Goal: Task Accomplishment & Management: Complete application form

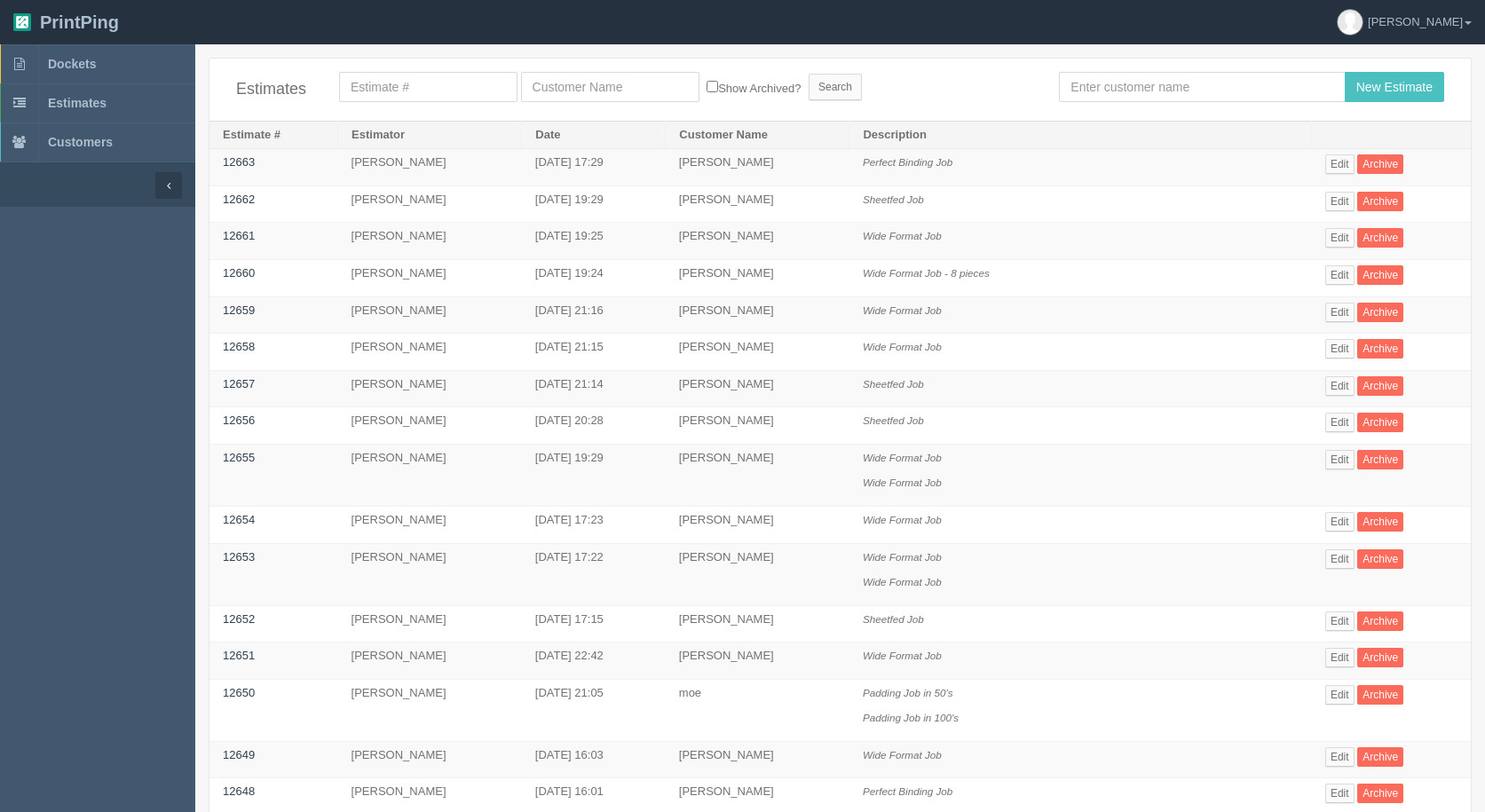
click at [1086, 69] on div "Estimates Show Archived? Search New Estimate" at bounding box center [840, 89] width 1262 height 62
click at [1081, 79] on input "text" at bounding box center [1202, 87] width 285 height 30
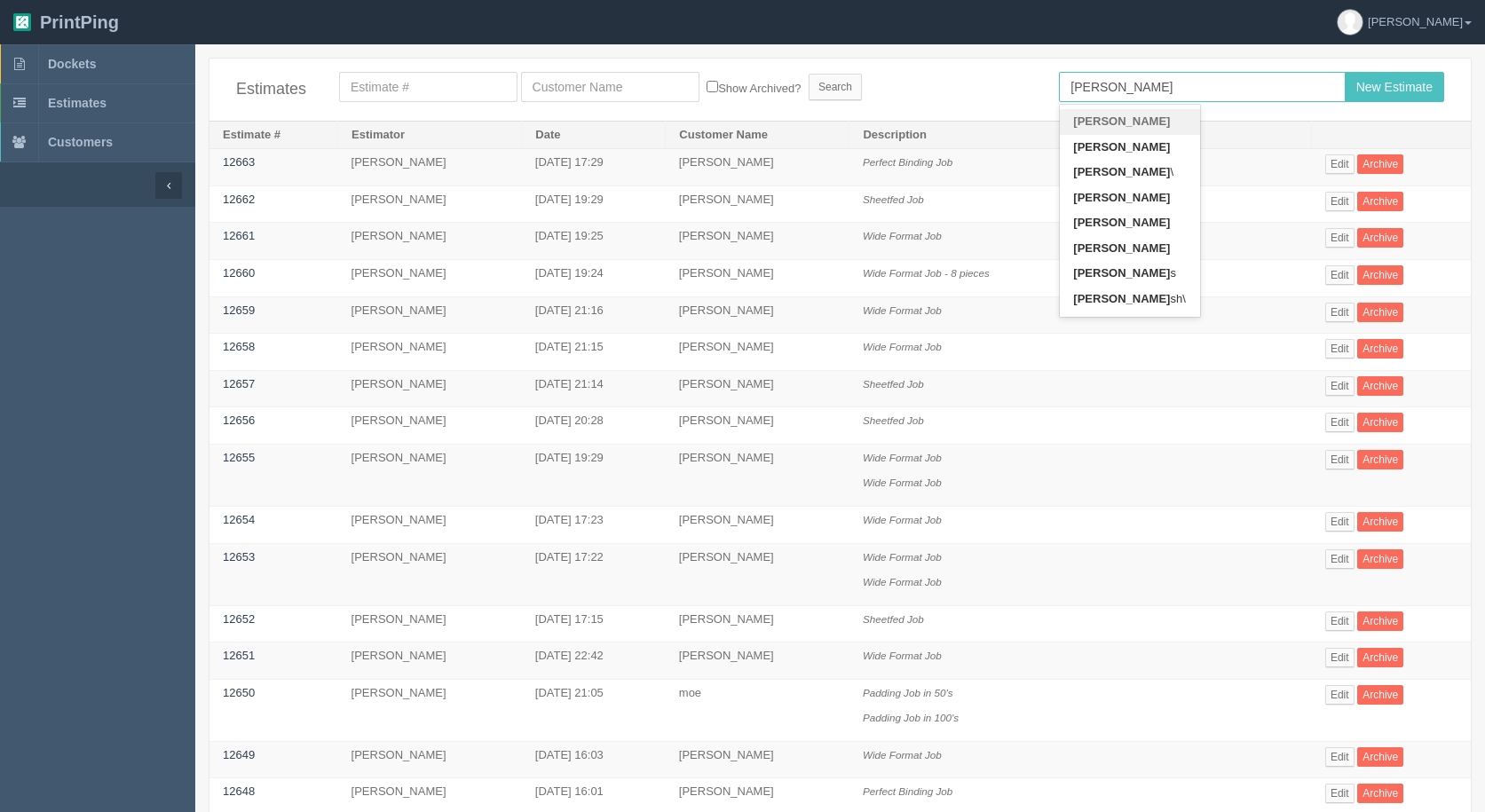
type input "[PERSON_NAME]"
click at [1344, 72] on input "New Estimate" at bounding box center [1394, 87] width 100 height 30
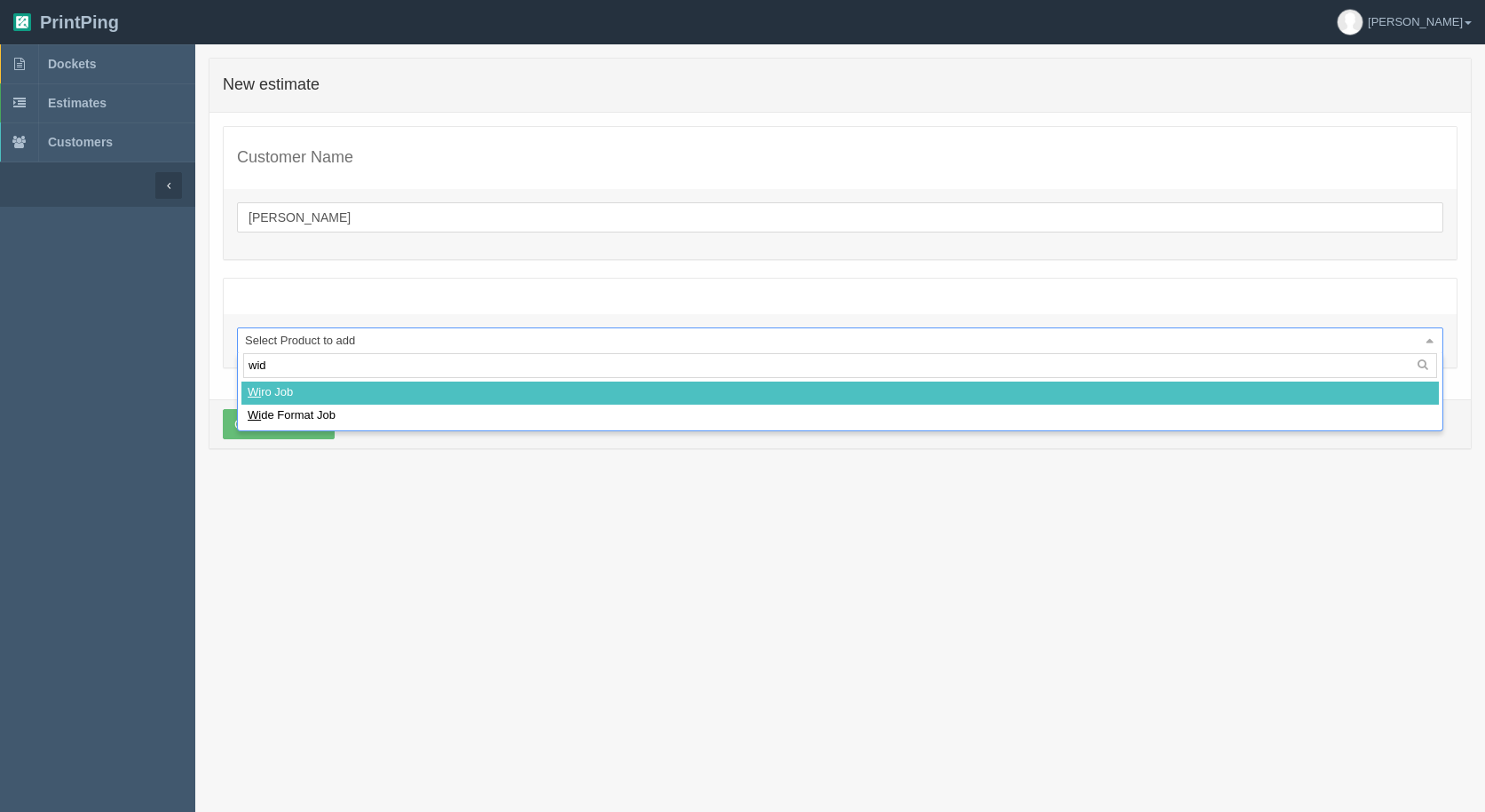
type input "wide"
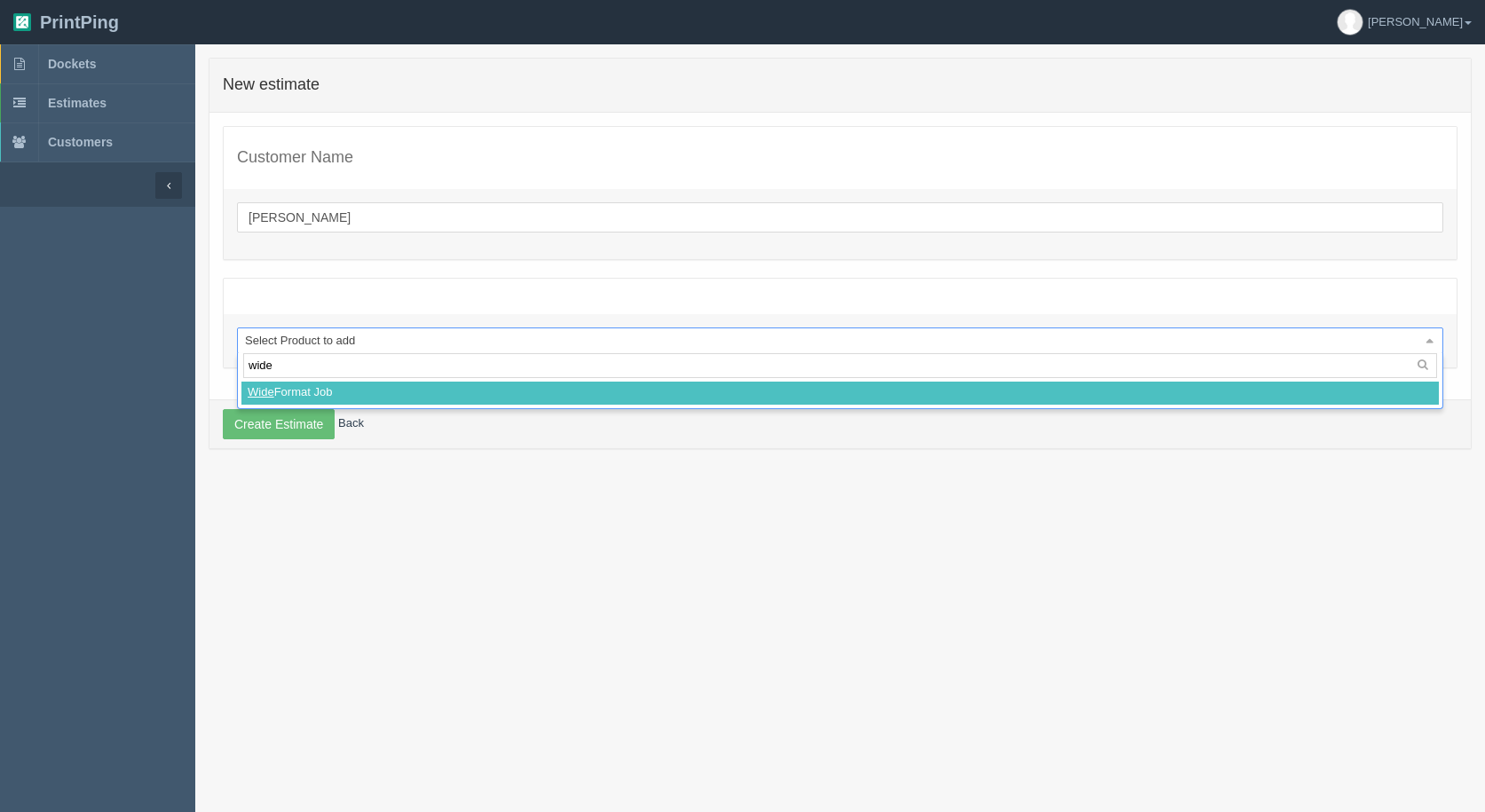
select select
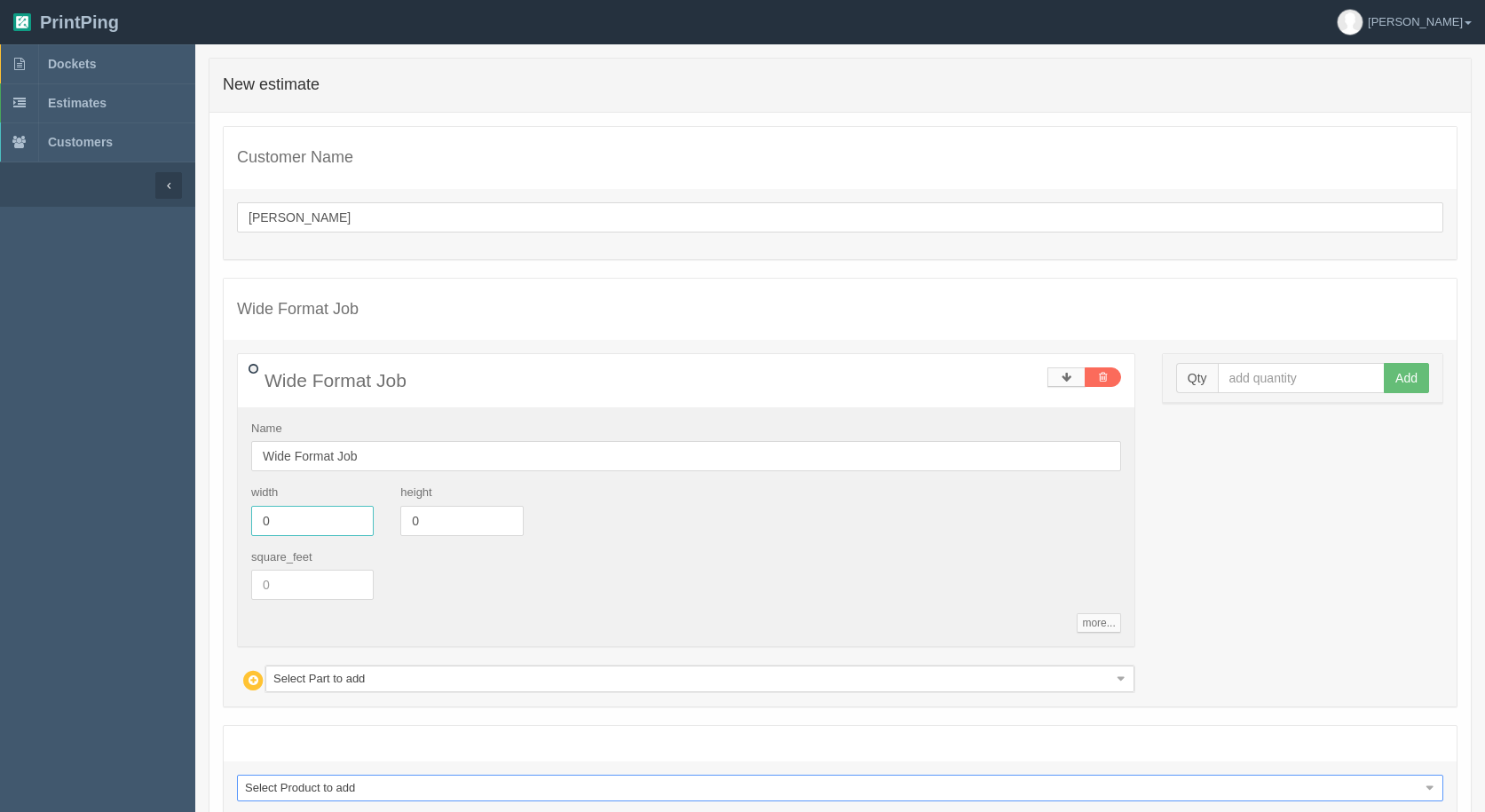
drag, startPoint x: 141, startPoint y: 540, endPoint x: 158, endPoint y: 541, distance: 17.0
click at [149, 542] on section "Dockets Estimates Customers" at bounding box center [742, 485] width 1485 height 883
type input "70"
type input "26"
drag, startPoint x: 1239, startPoint y: 367, endPoint x: 1224, endPoint y: 362, distance: 15.8
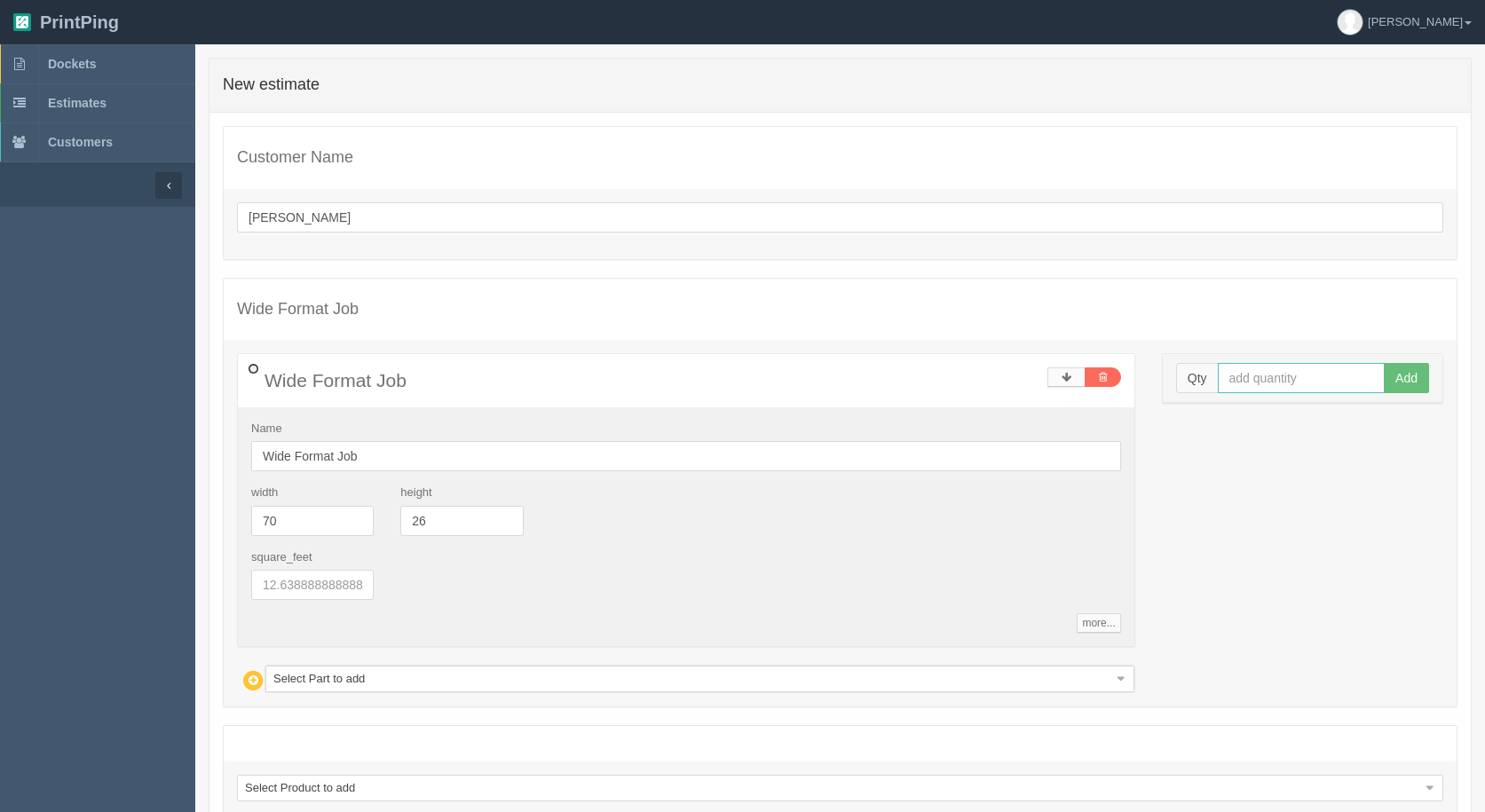
click at [1234, 367] on input "text" at bounding box center [1301, 378] width 168 height 30
type input "2"
click at [1384, 363] on button "Add" at bounding box center [1406, 378] width 45 height 30
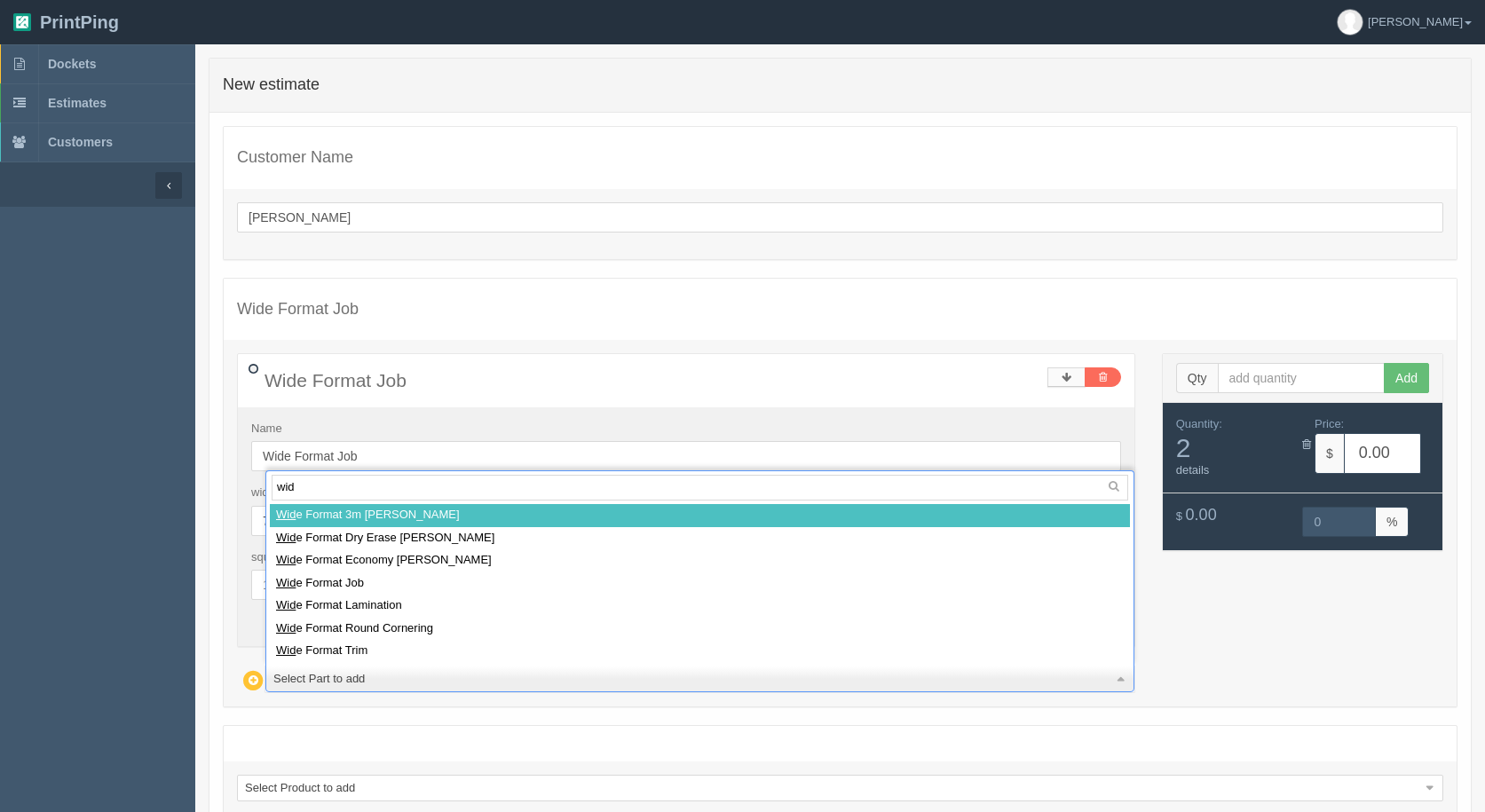
type input "wide"
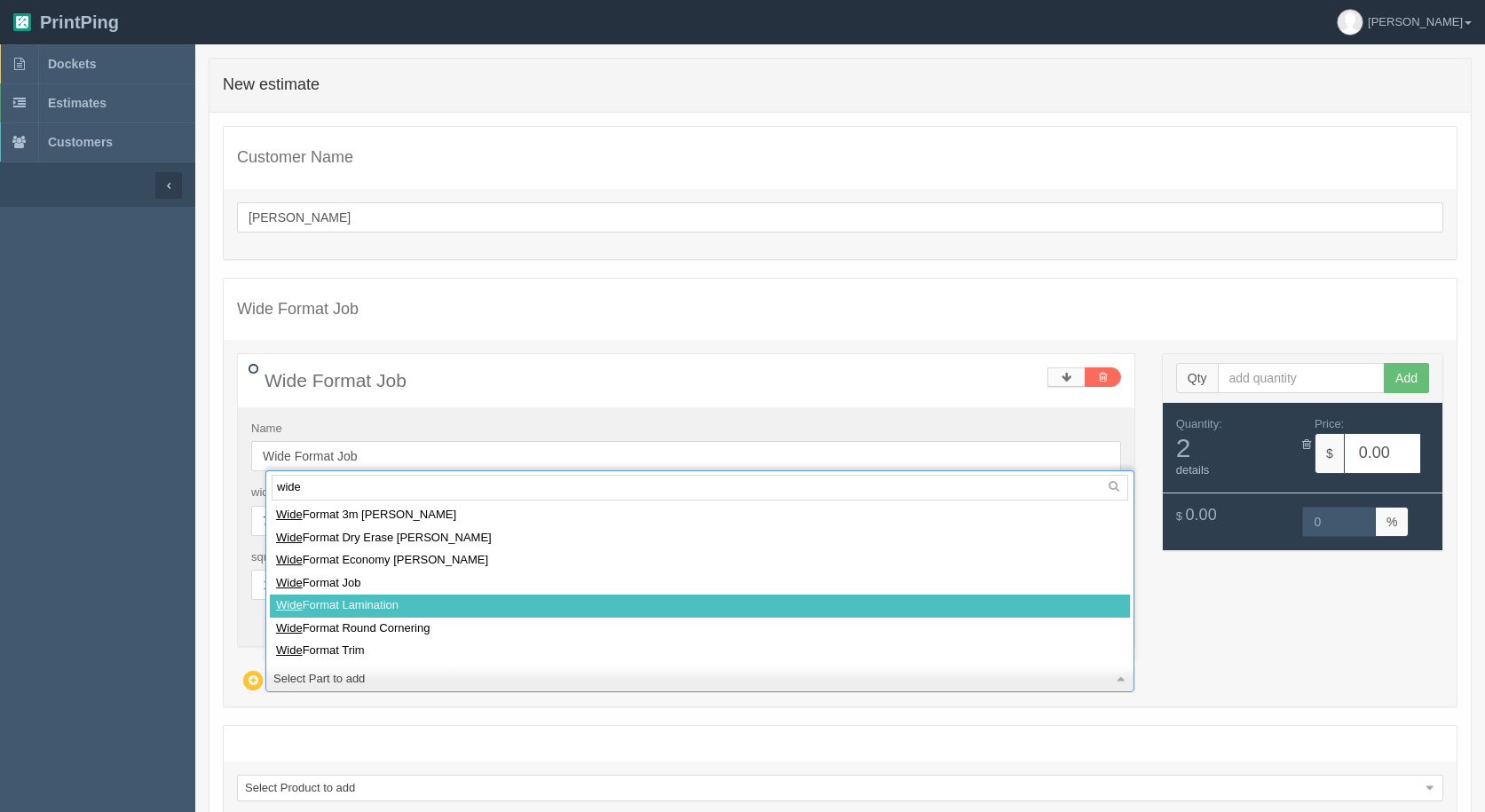
select select
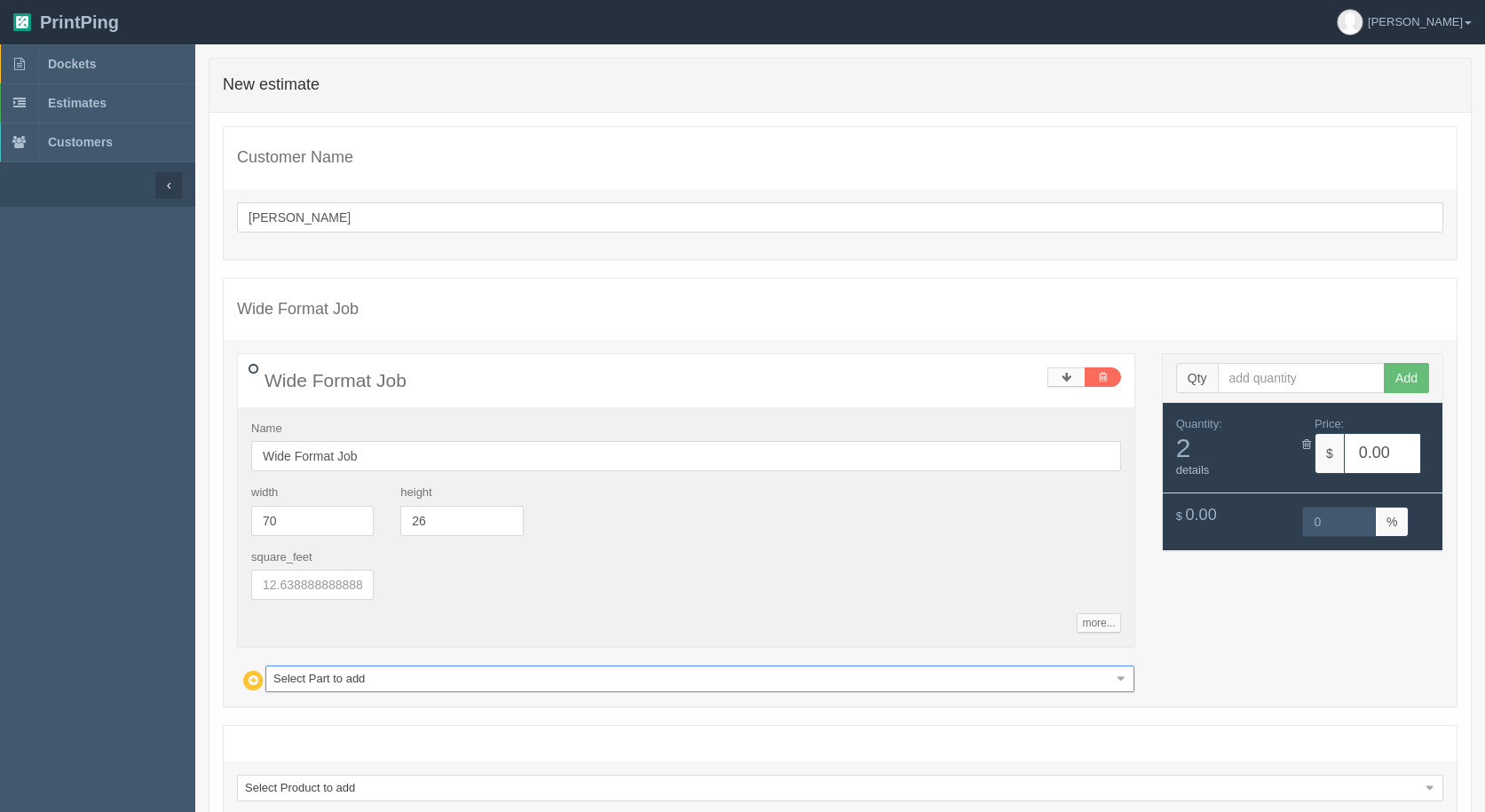
type input "51.69"
type input "14.99"
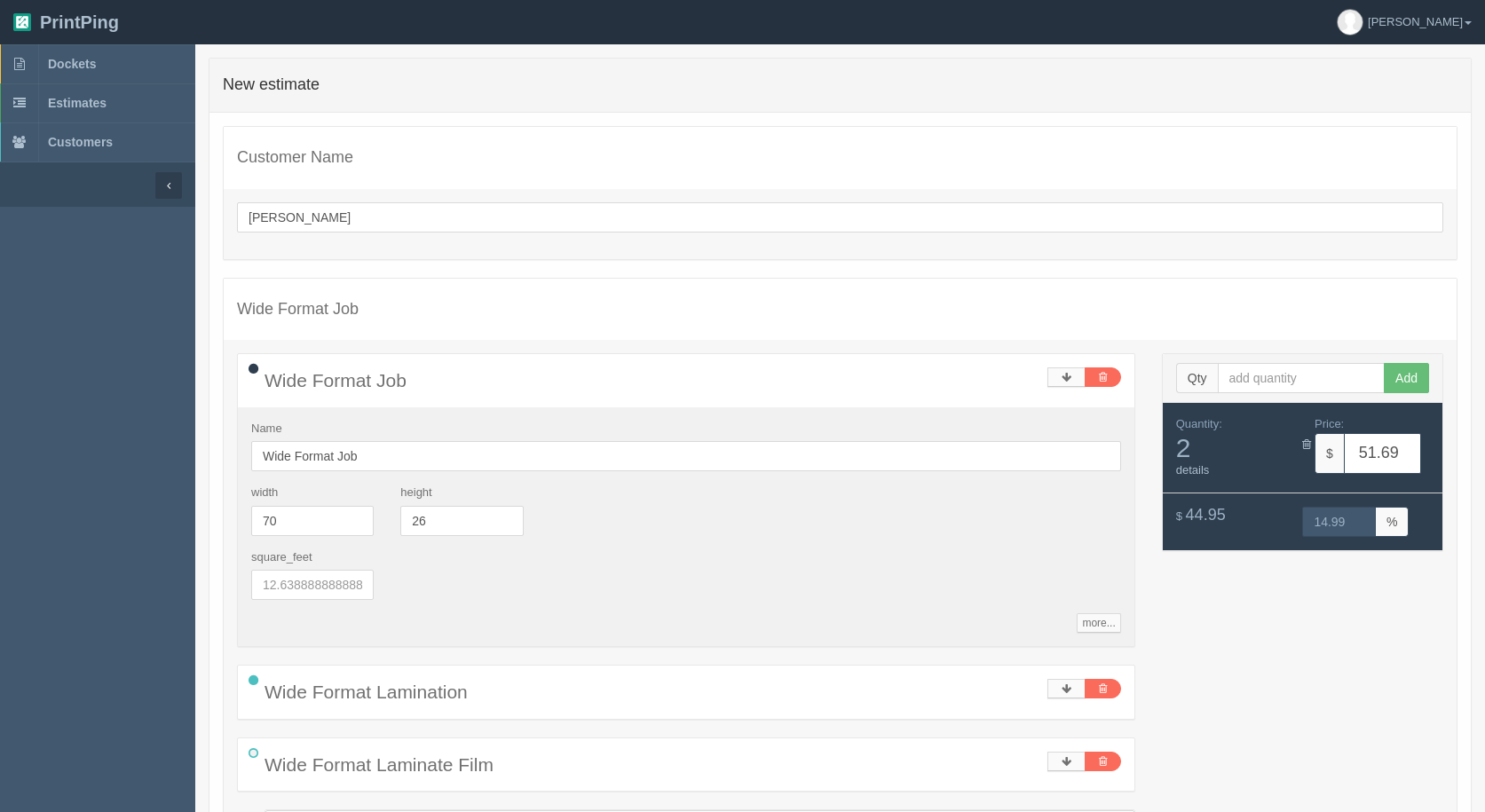
type input "w"
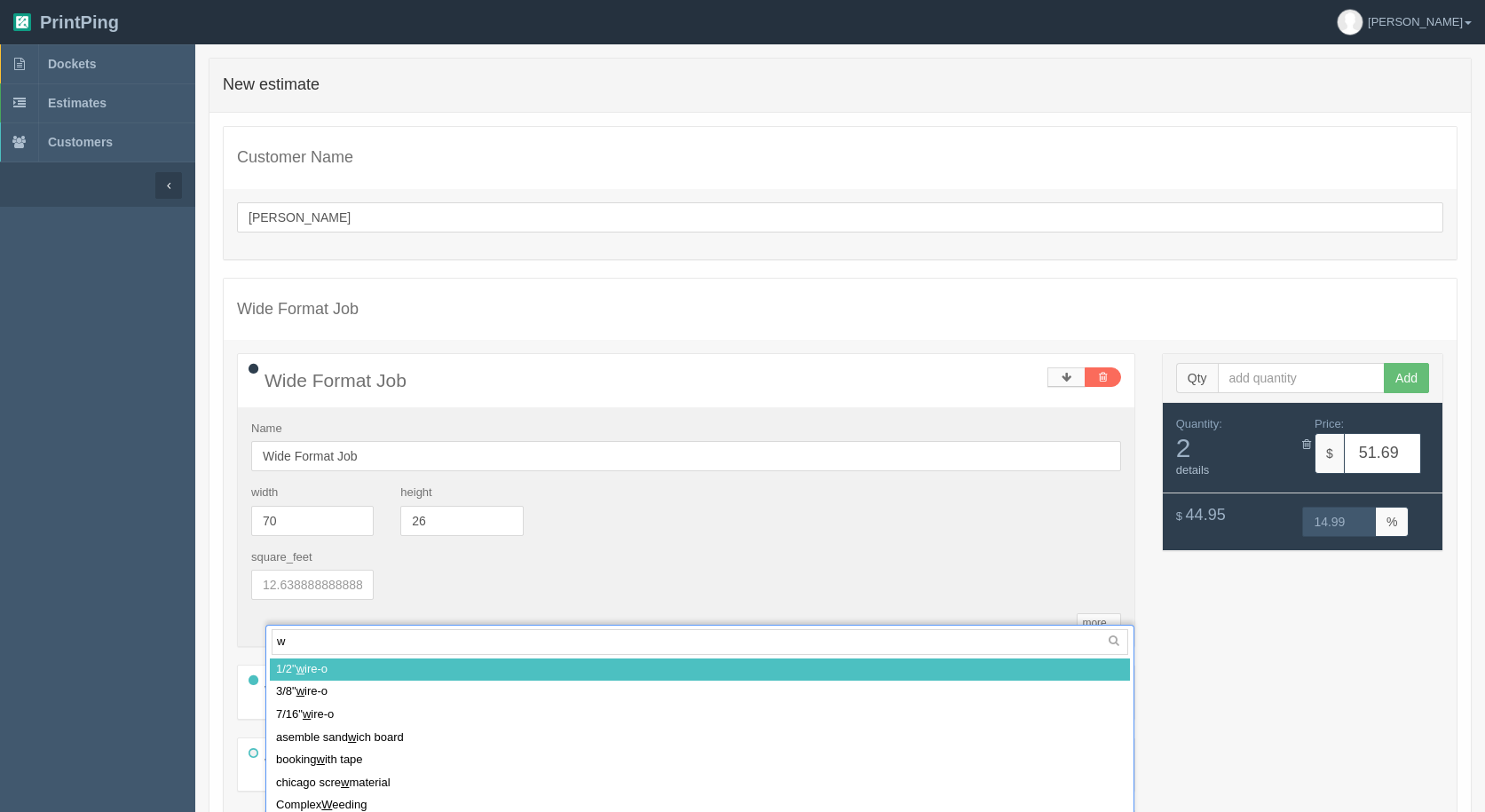
scroll to position [21, 0]
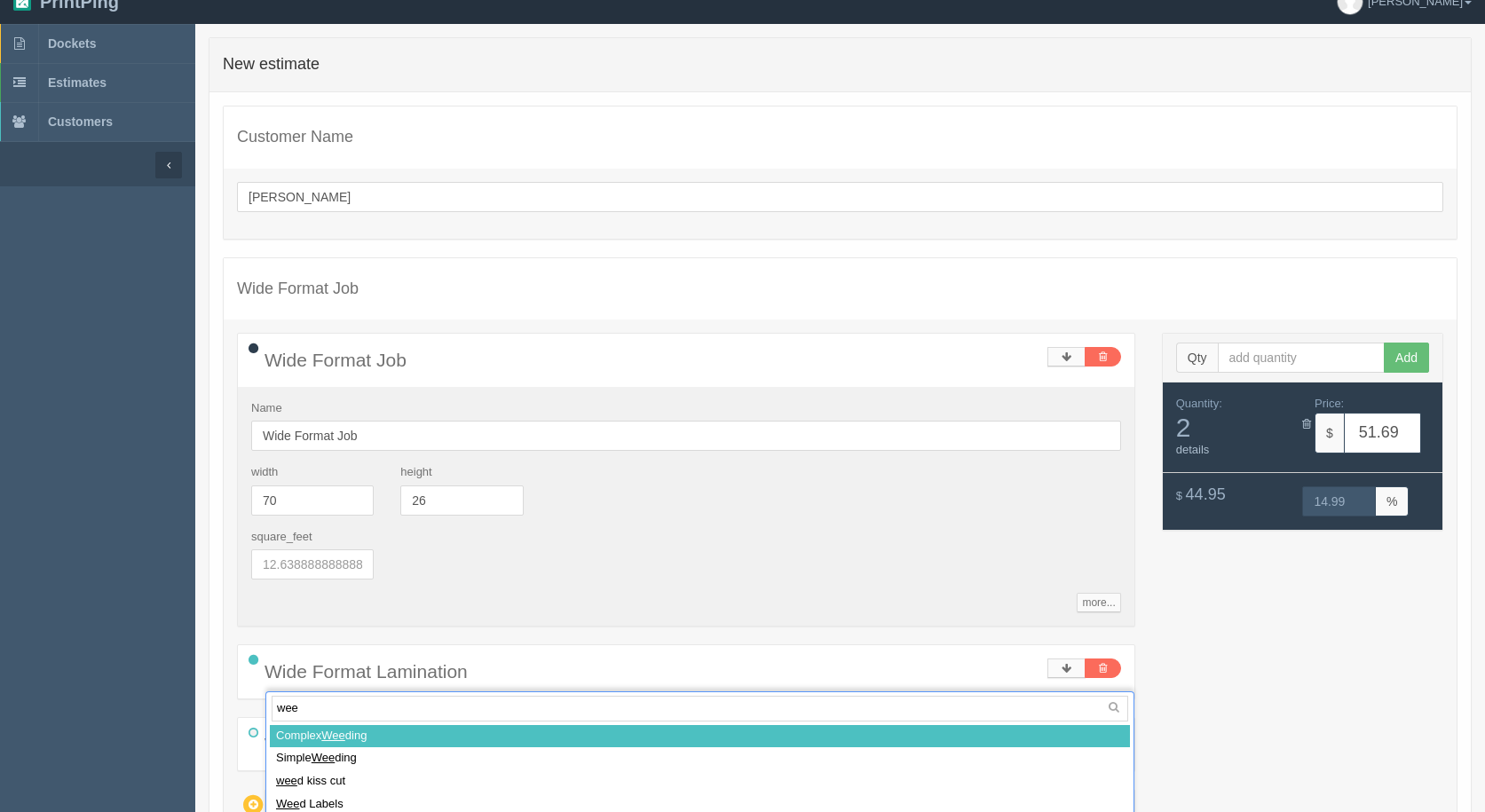
type input "weed"
select select
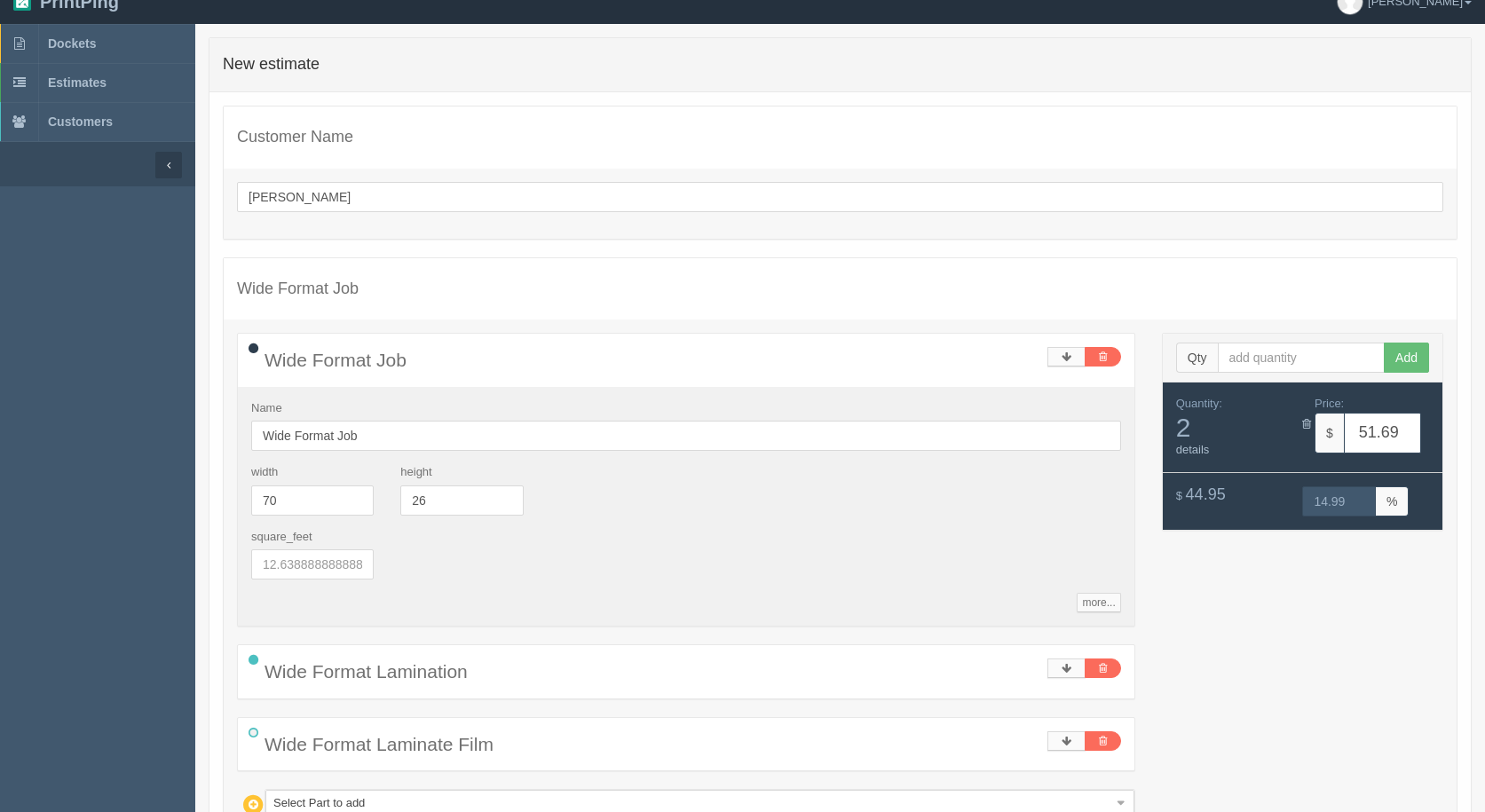
scroll to position [288, 0]
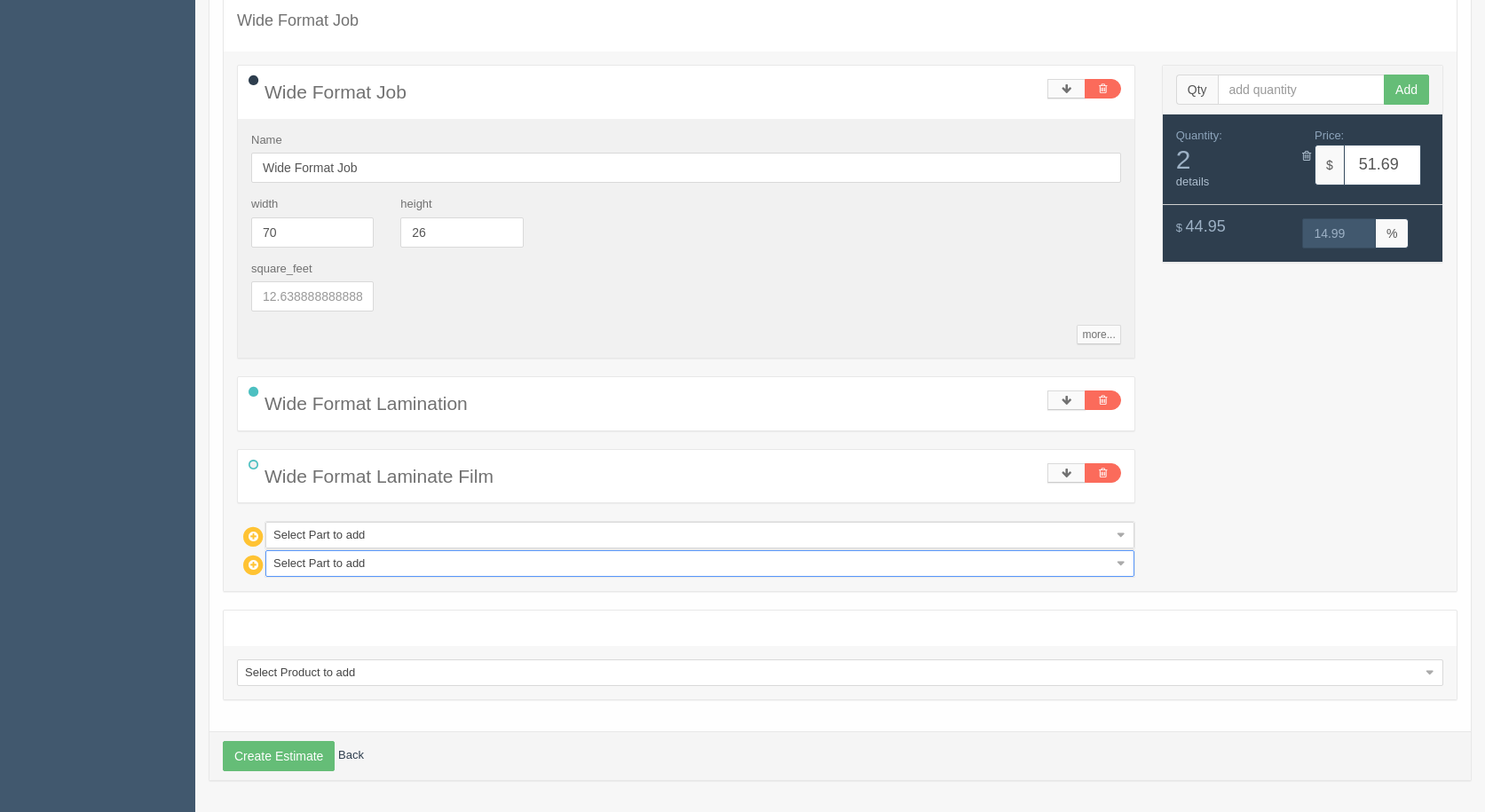
type input "102.08"
type input "15.01"
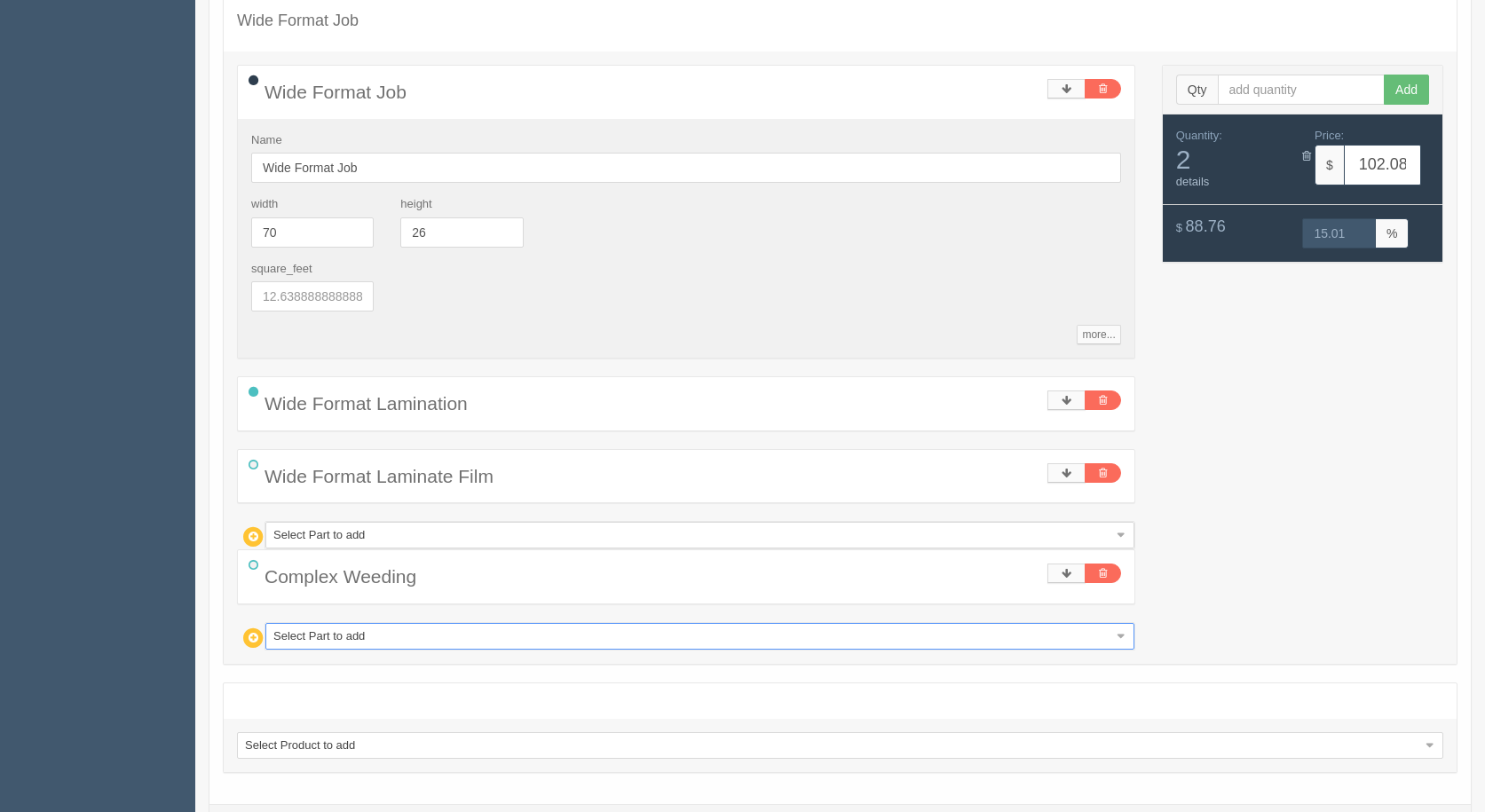
type input "8"
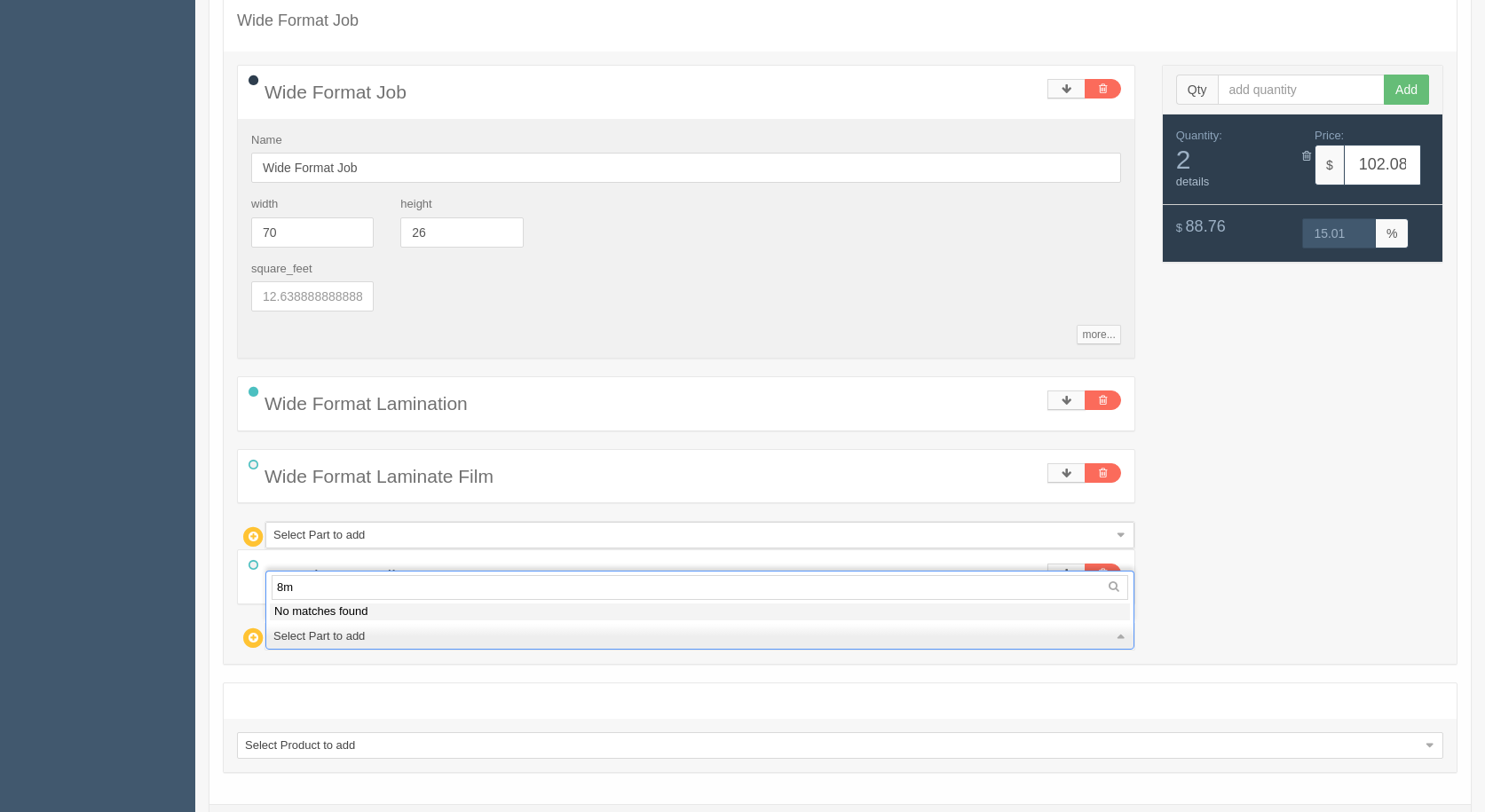
type input "8"
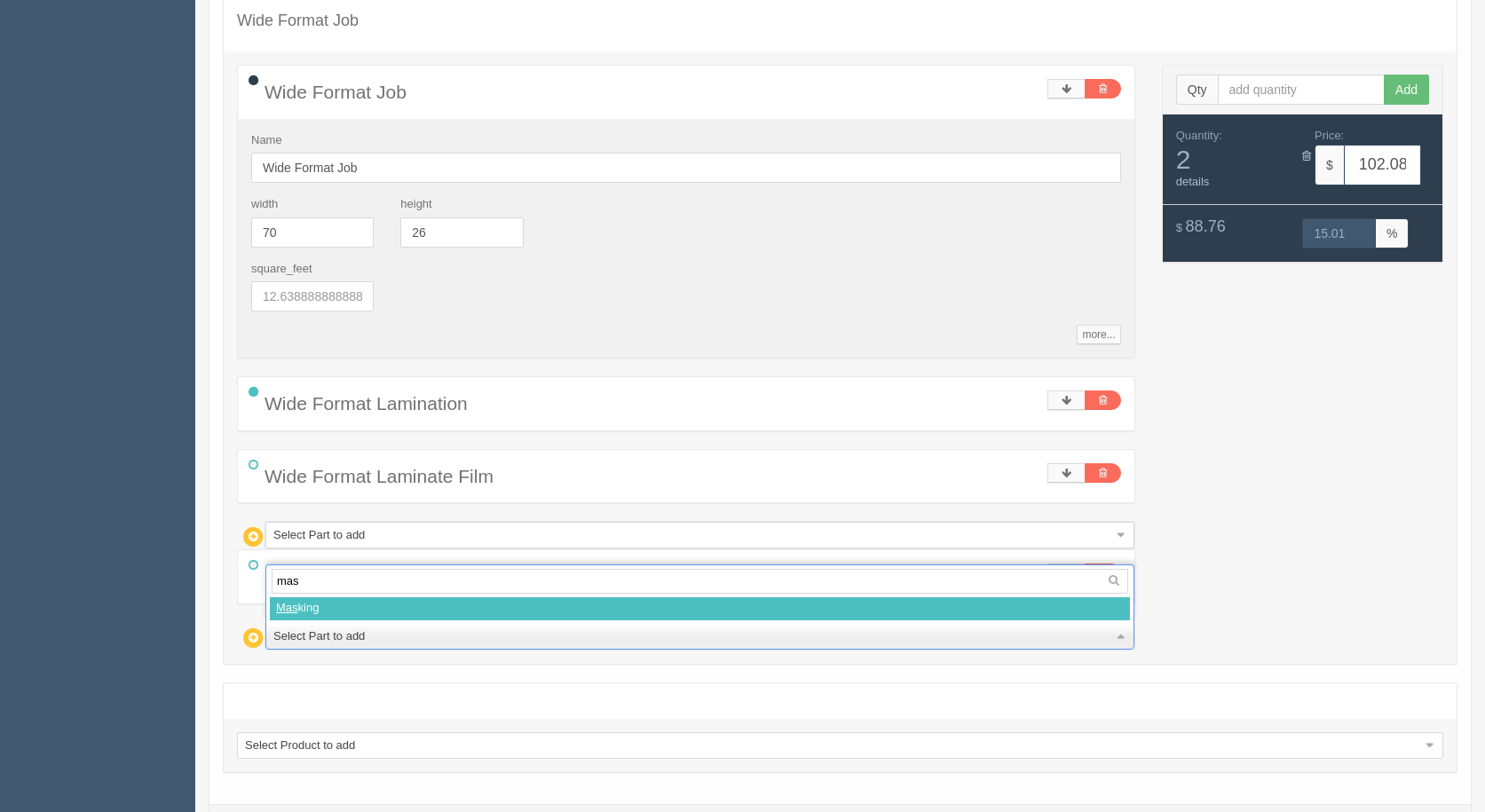
type input "mask"
select select
type input "122.82"
type input "15.00"
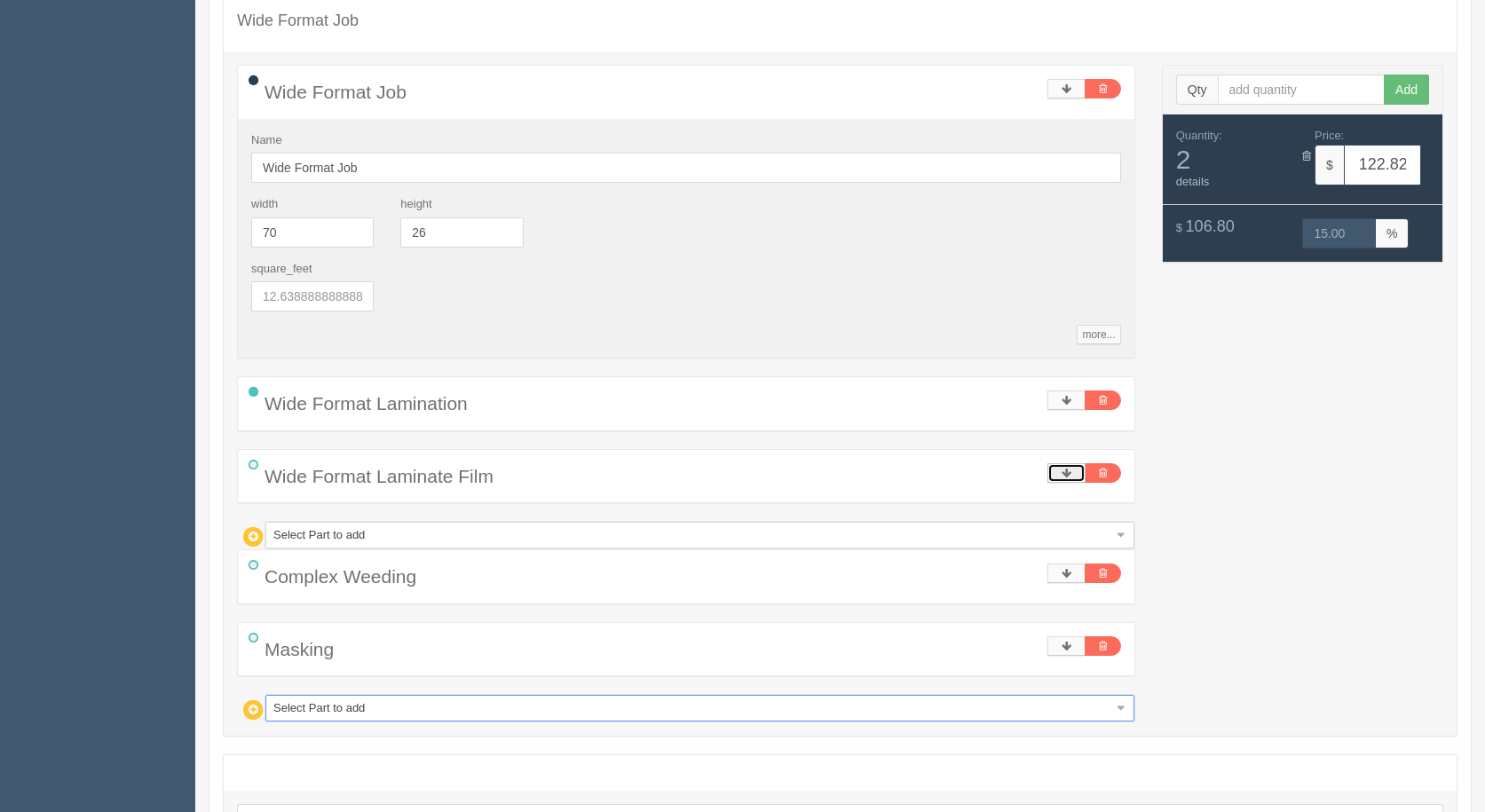
click at [1075, 471] on link at bounding box center [1066, 473] width 38 height 20
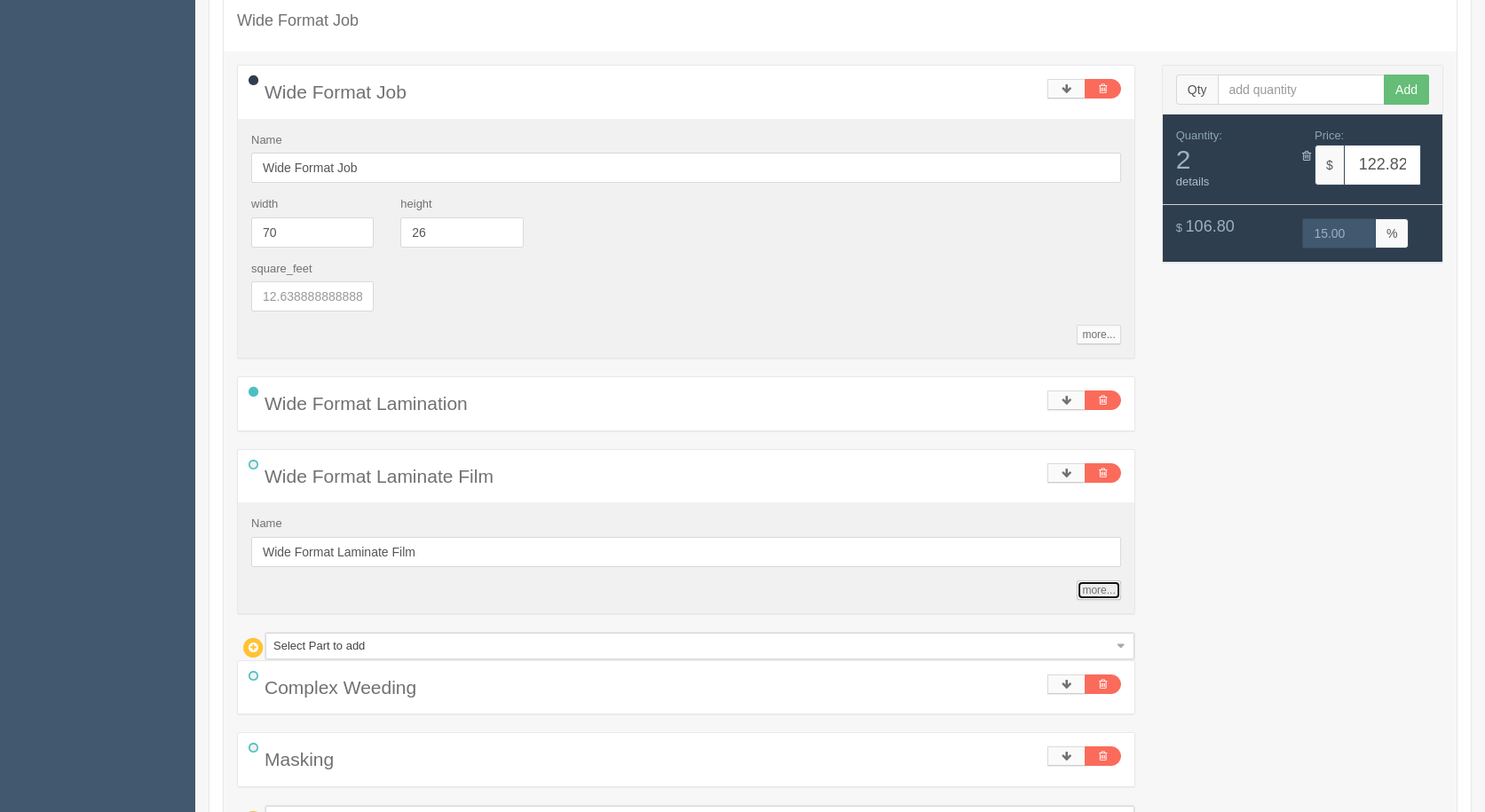
click at [1097, 589] on link "more..." at bounding box center [1098, 590] width 43 height 20
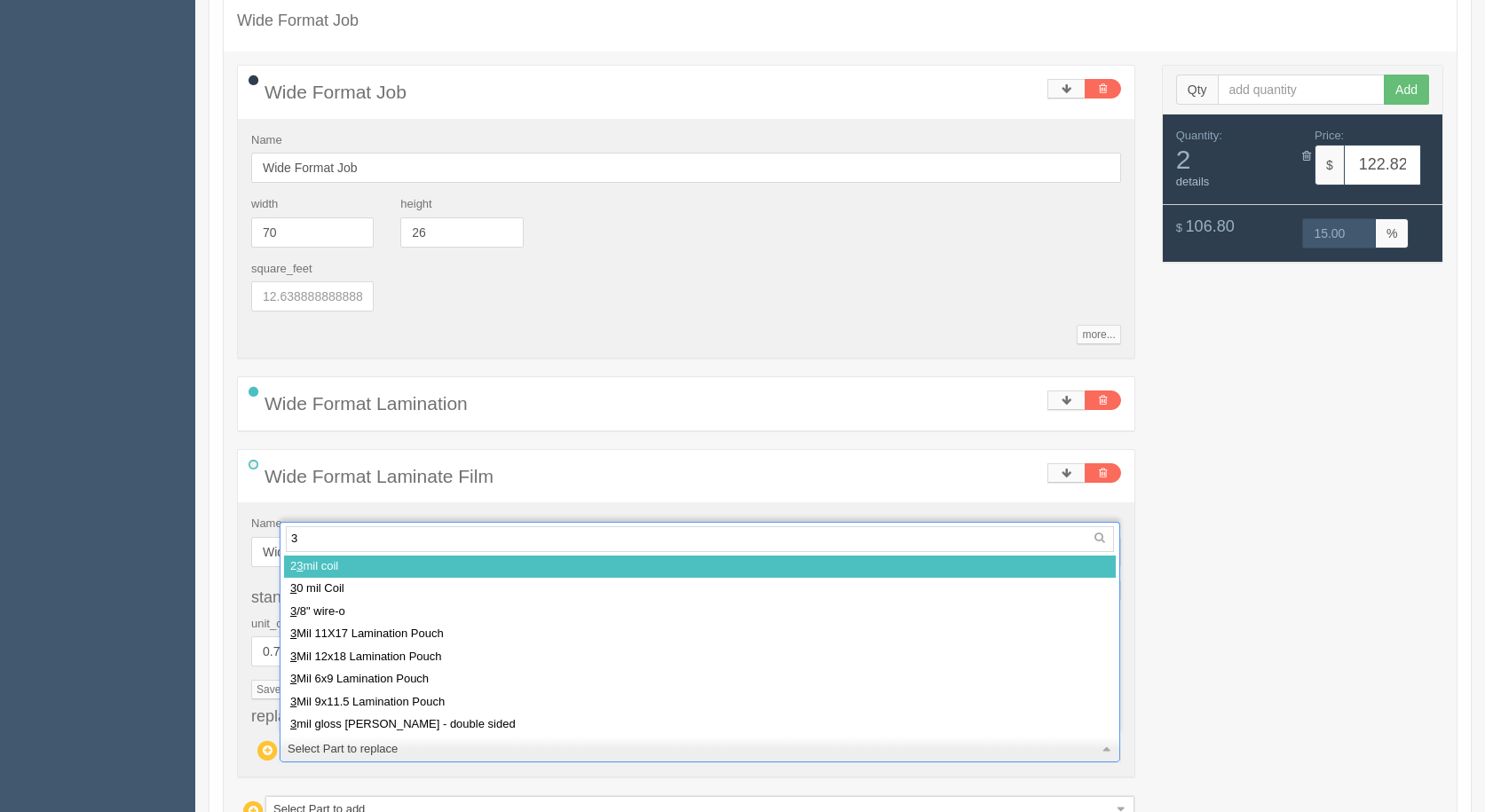
type input "3m"
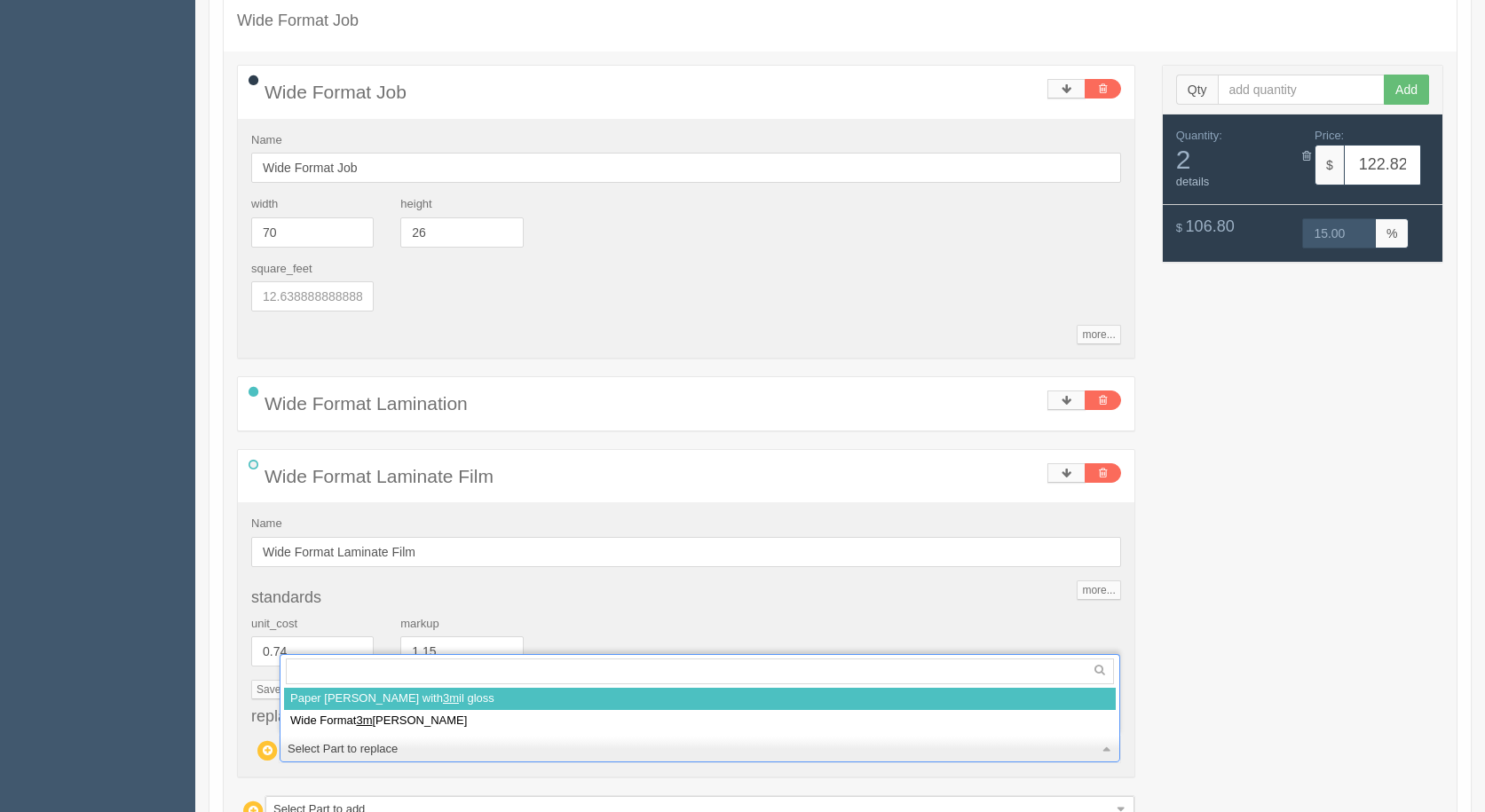
select select
type input "101.31"
type input "15.01"
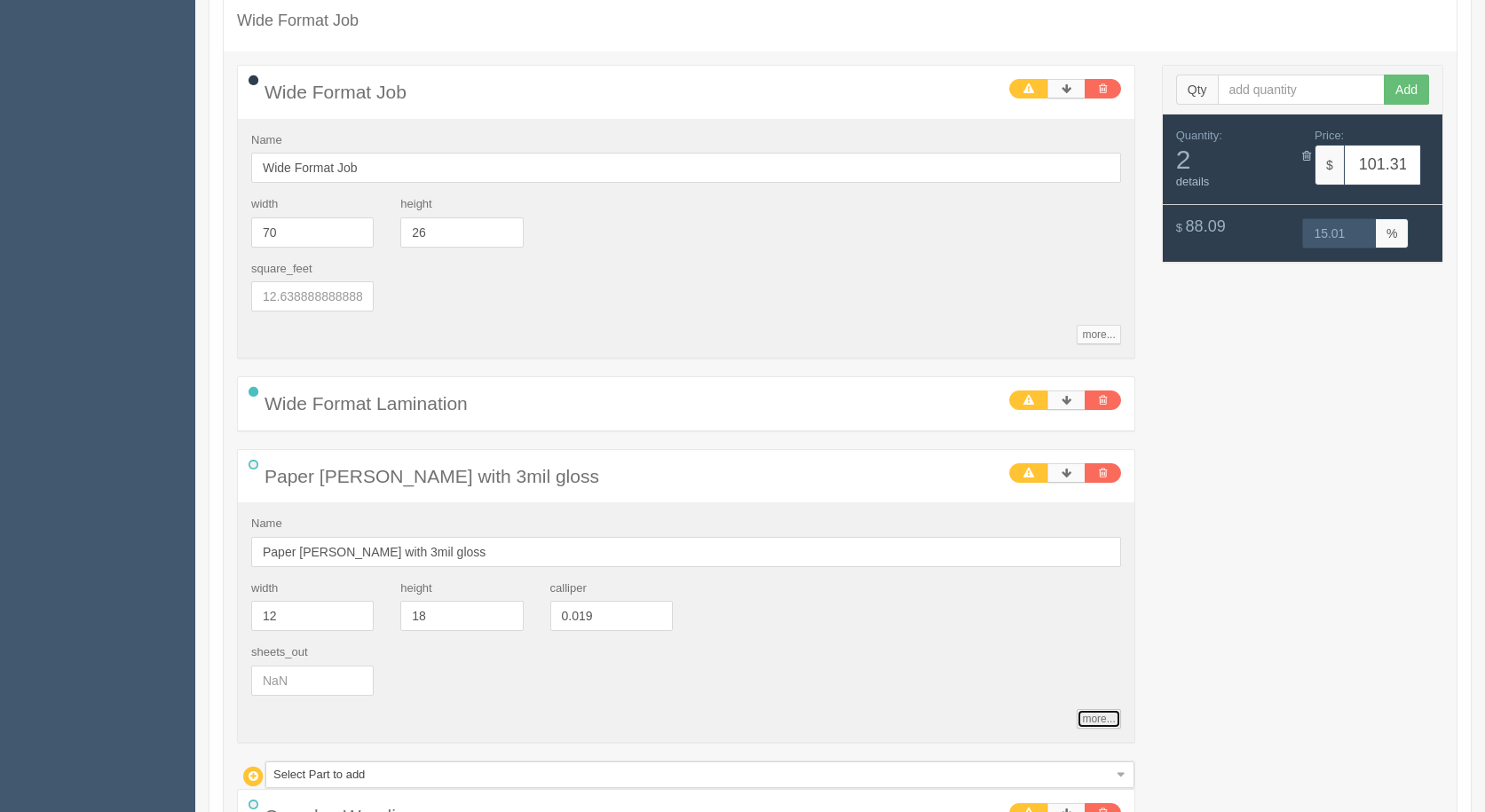
click at [1103, 716] on link "more..." at bounding box center [1098, 718] width 43 height 20
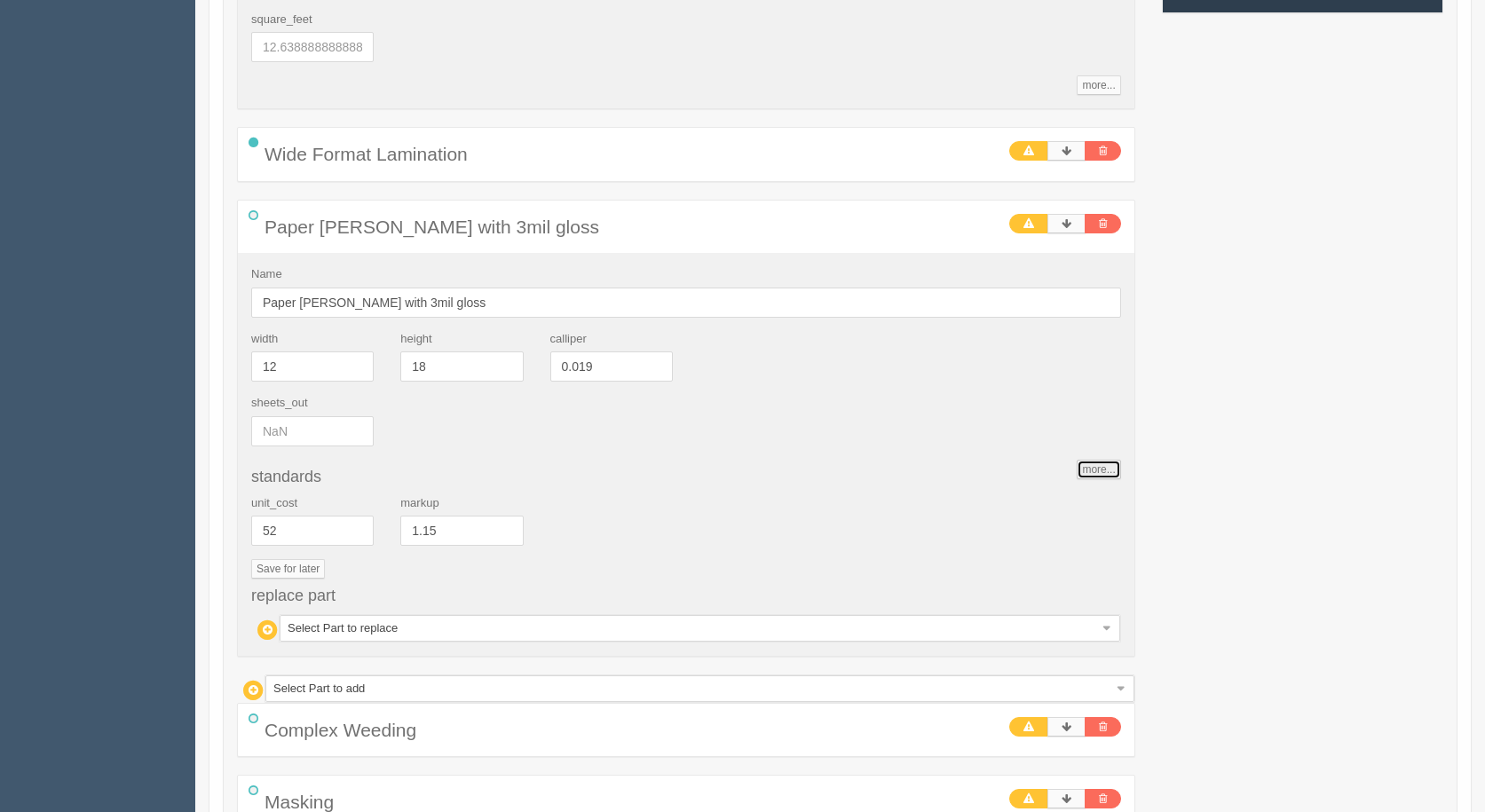
scroll to position [732, 0]
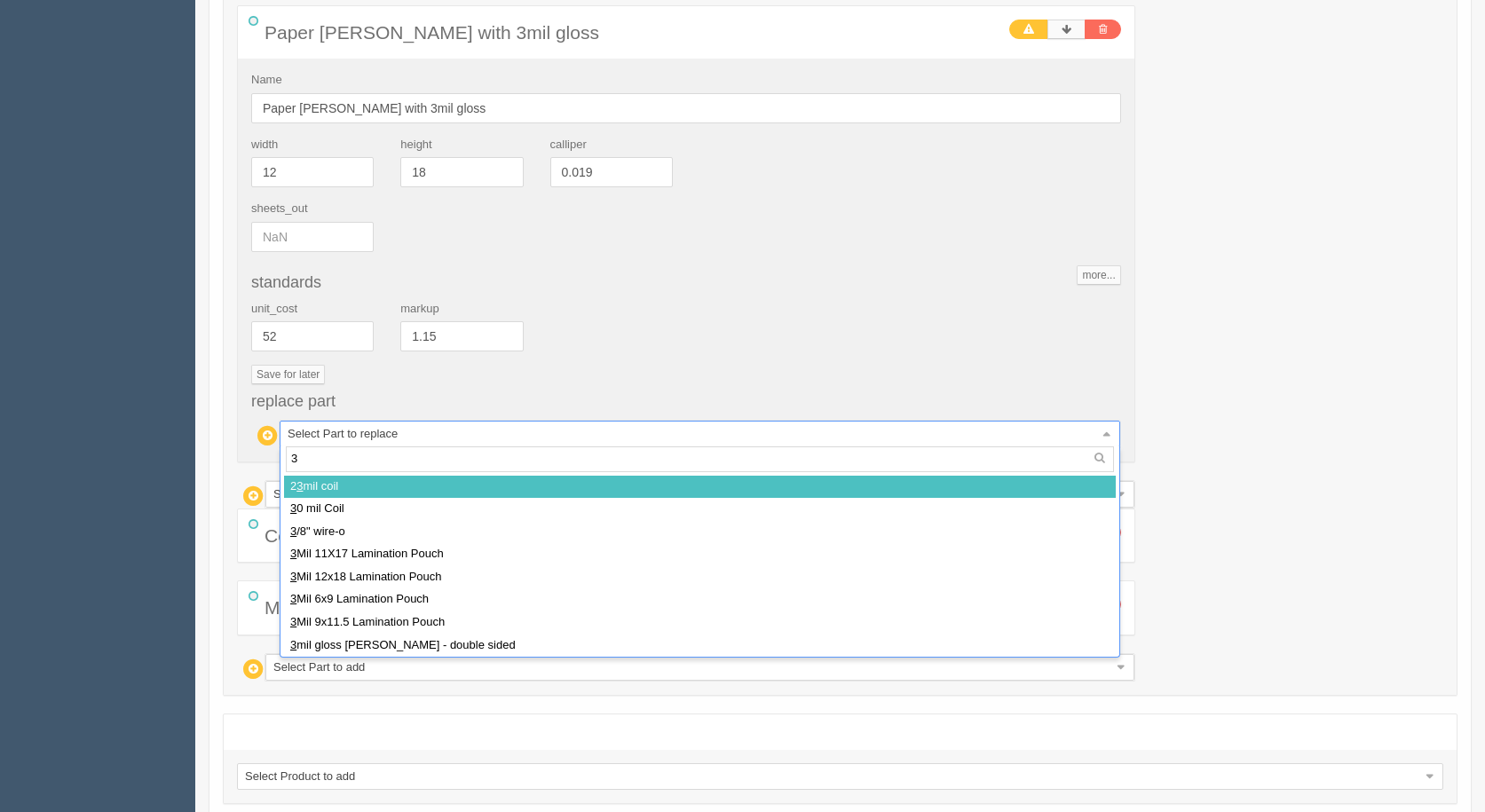
type input "3m"
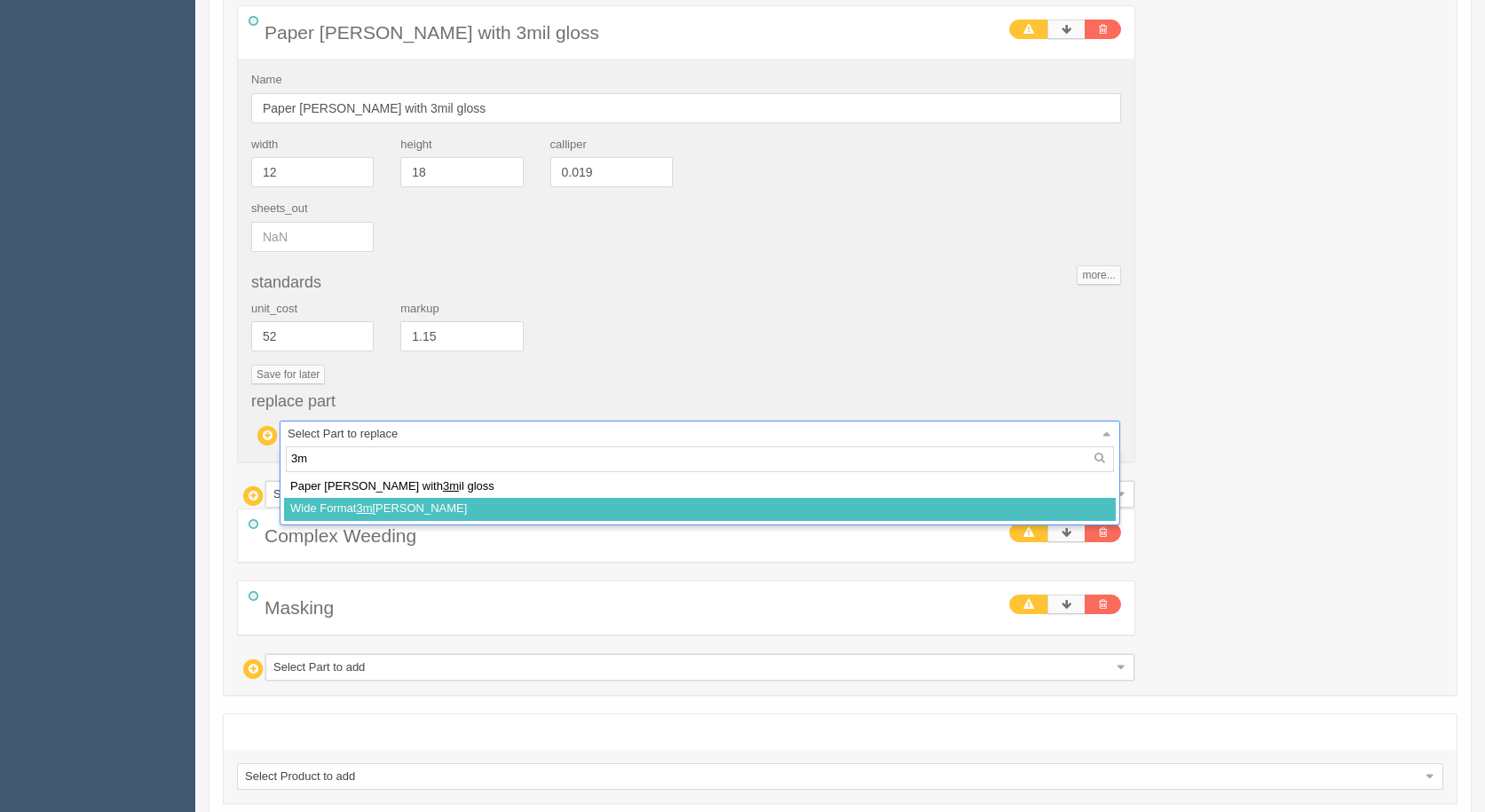
select select
type input "134.45"
type input "15.00"
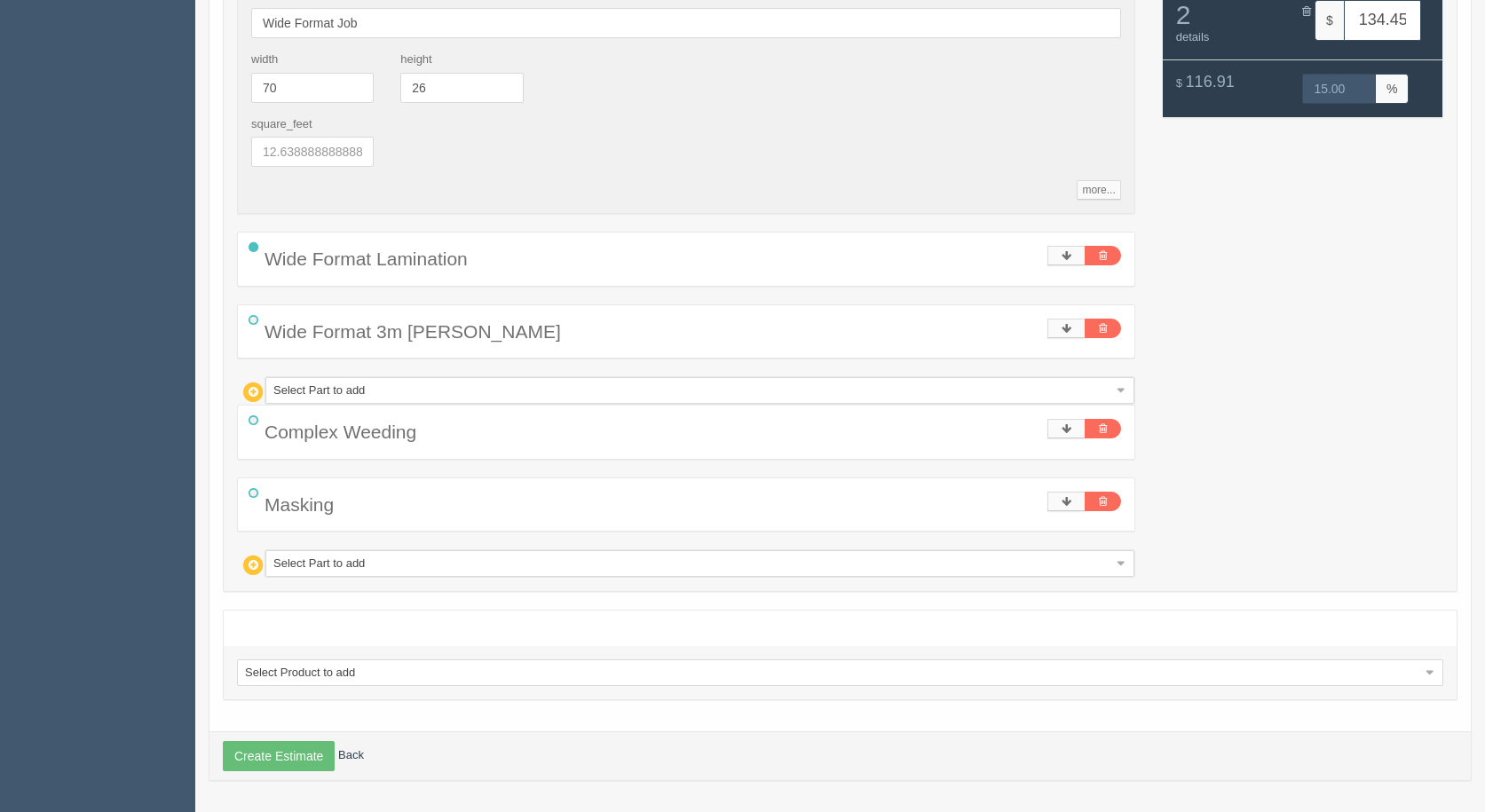
scroll to position [433, 0]
click at [1063, 504] on icon at bounding box center [1066, 501] width 9 height 10
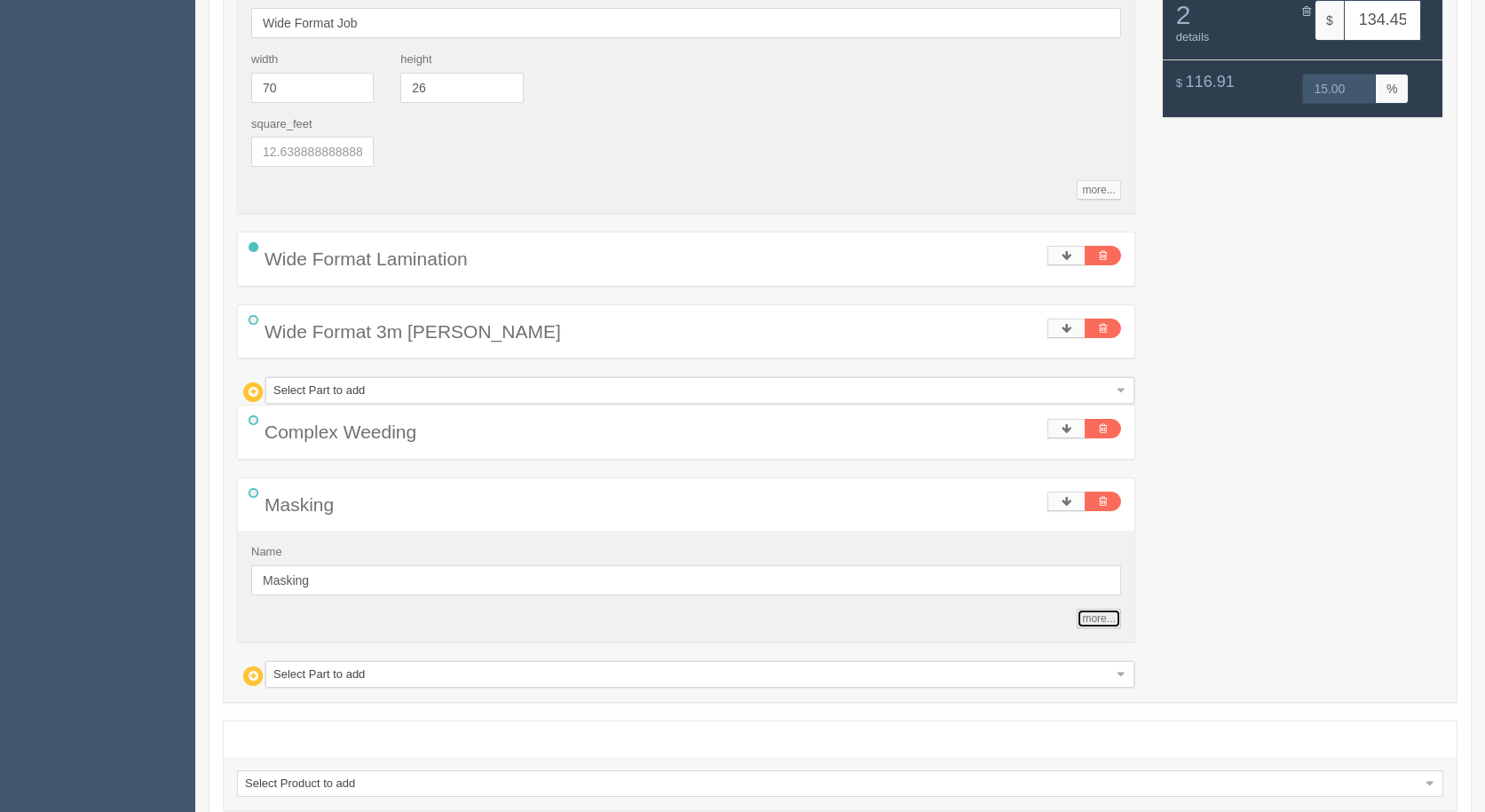
click at [1096, 617] on link "more..." at bounding box center [1098, 619] width 43 height 20
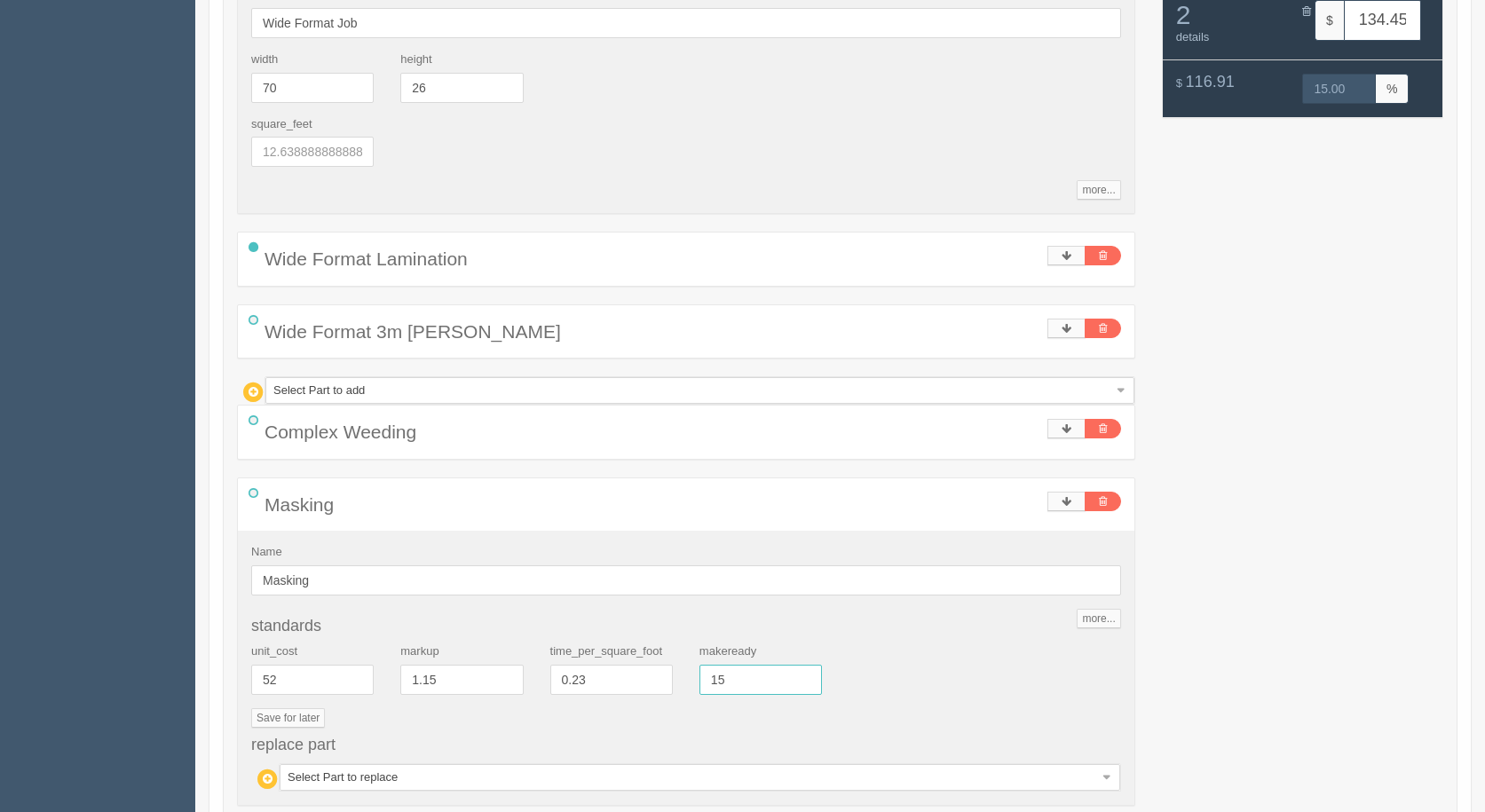
drag, startPoint x: 742, startPoint y: 676, endPoint x: 630, endPoint y: 678, distance: 112.0
click at [631, 679] on div "unit_cost 52 markup 1.15 time_per_square_foot 0.23 makeready 15" at bounding box center [685, 675] width 896 height 65
type input "7.5"
type input "126.97"
type input "15.00"
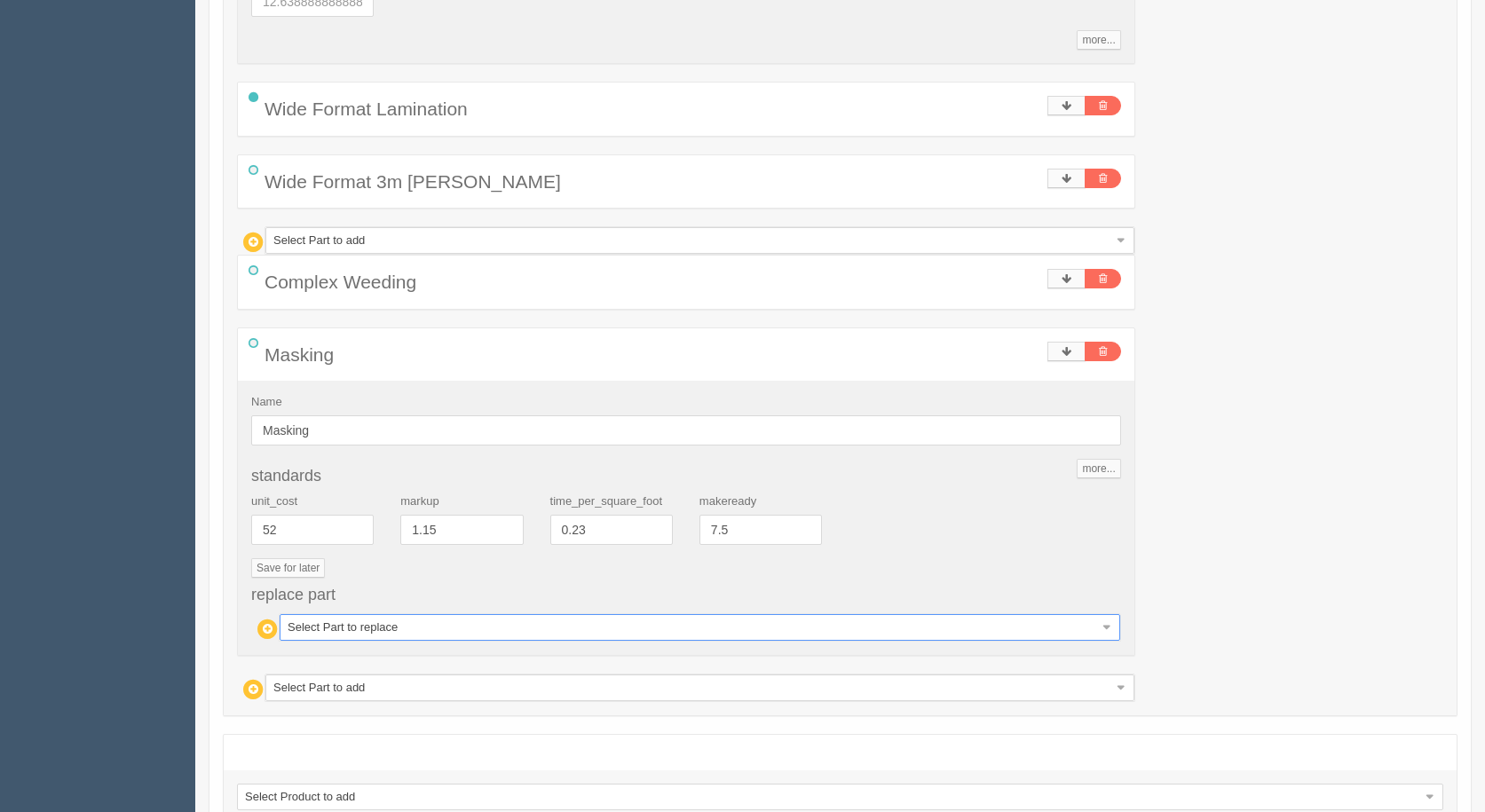
scroll to position [708, 0]
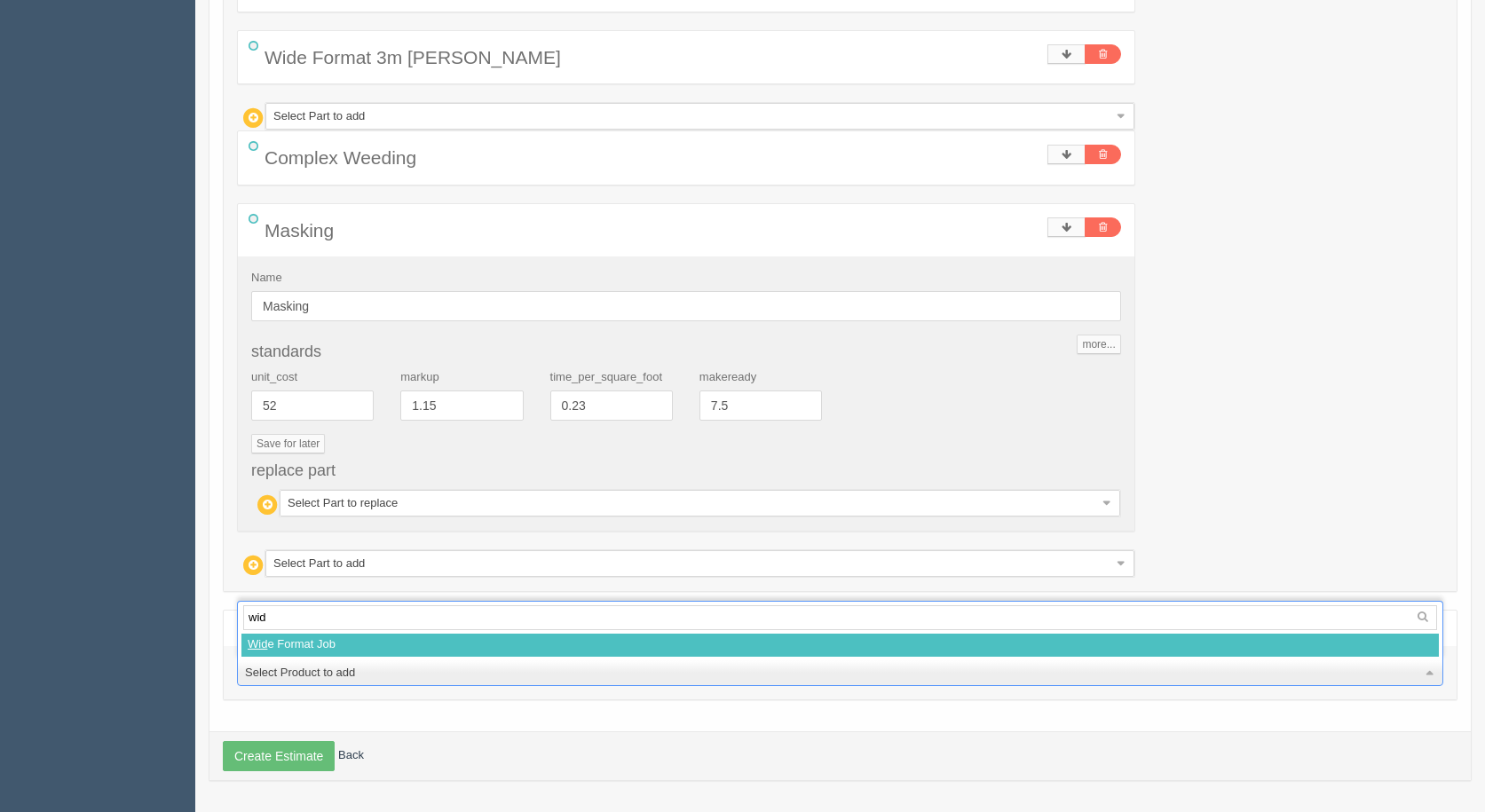
type input "wide"
select select
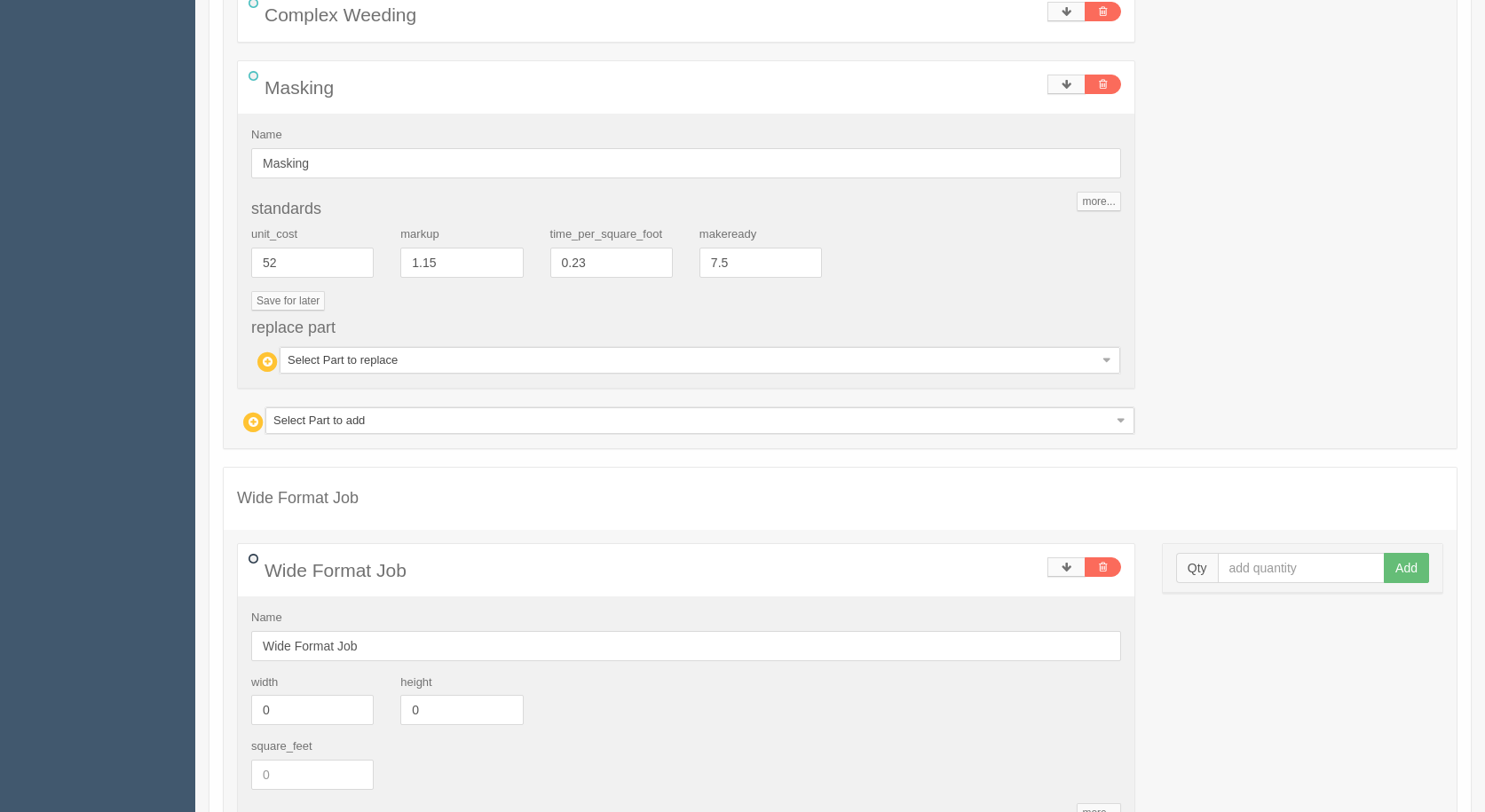
scroll to position [1063, 0]
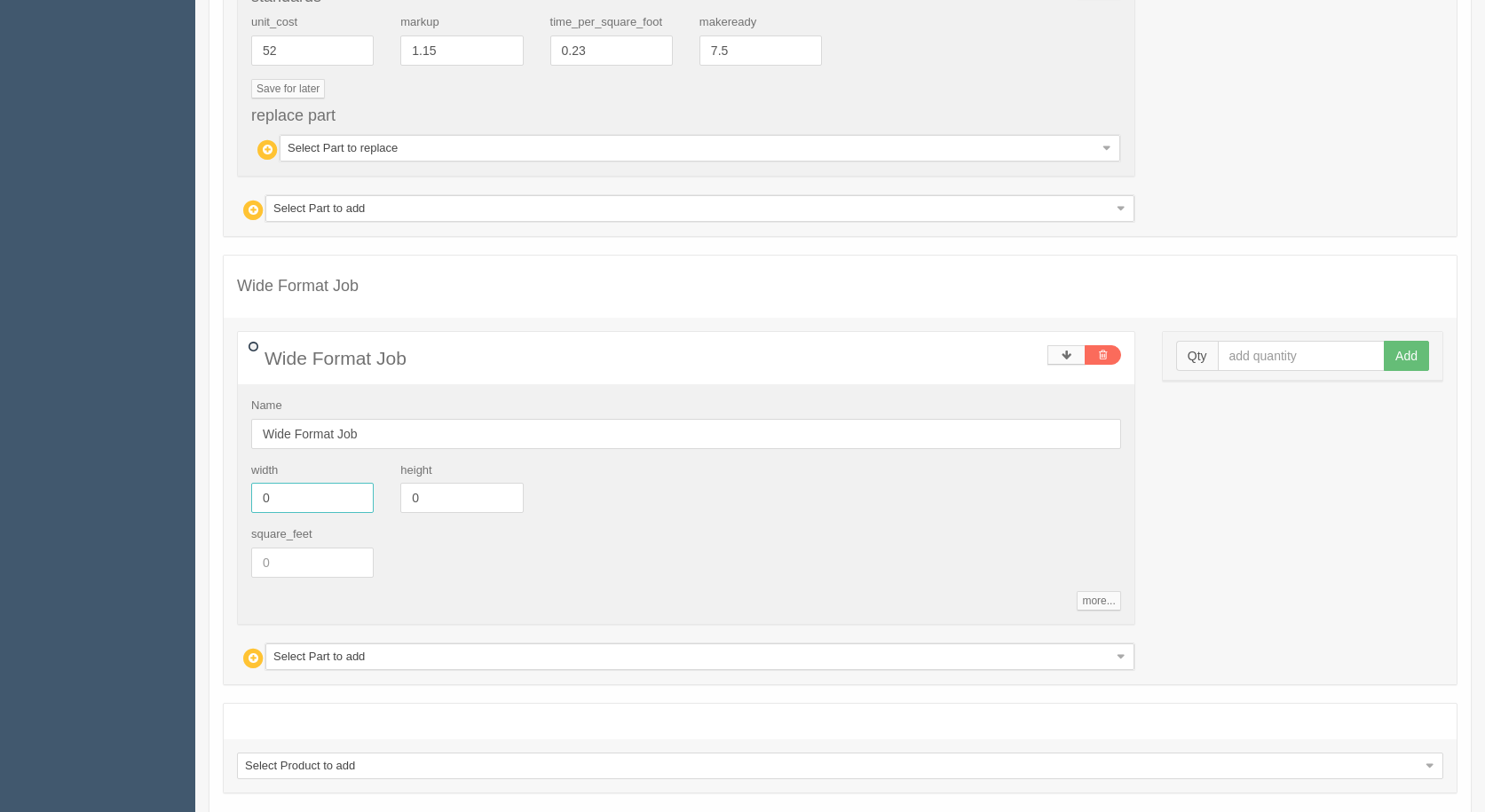
drag, startPoint x: 94, startPoint y: 471, endPoint x: 139, endPoint y: 445, distance: 52.0
type input "72"
type input "64"
drag, startPoint x: 1279, startPoint y: 351, endPoint x: 1254, endPoint y: 350, distance: 25.0
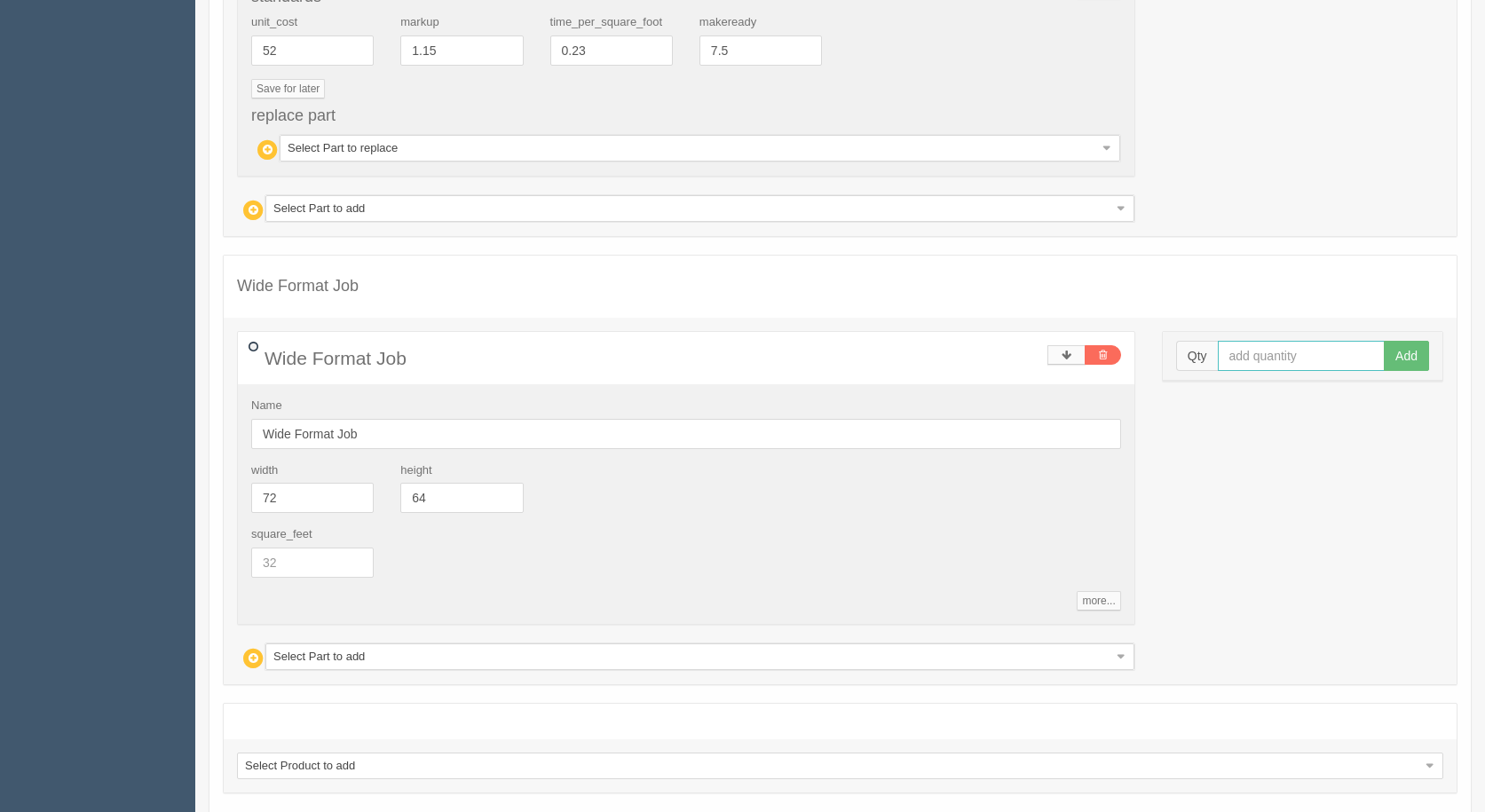
click at [1277, 351] on input "text" at bounding box center [1301, 356] width 168 height 30
type input "1"
click at [1384, 341] on button "Add" at bounding box center [1406, 356] width 45 height 30
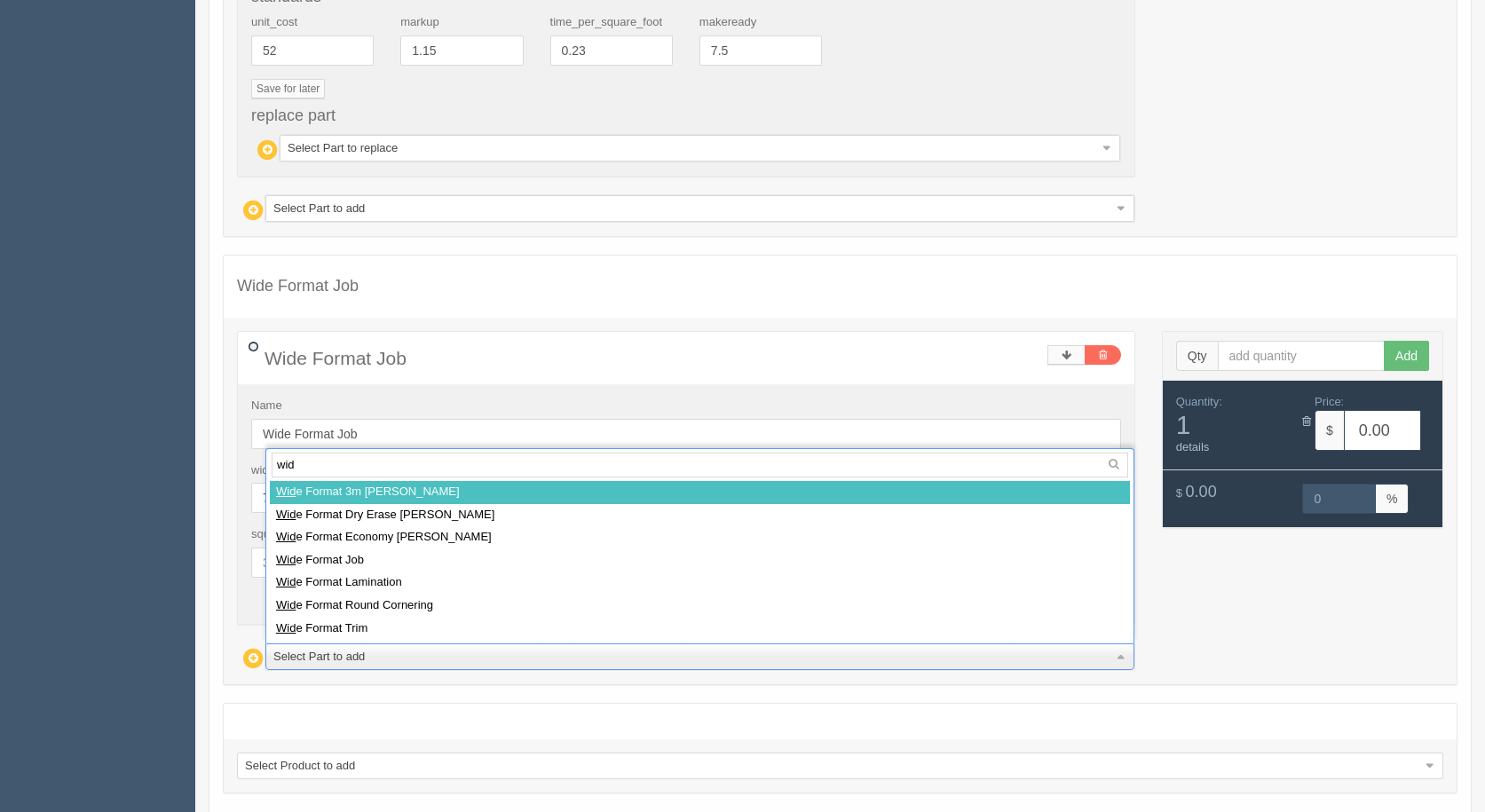
type input "wide"
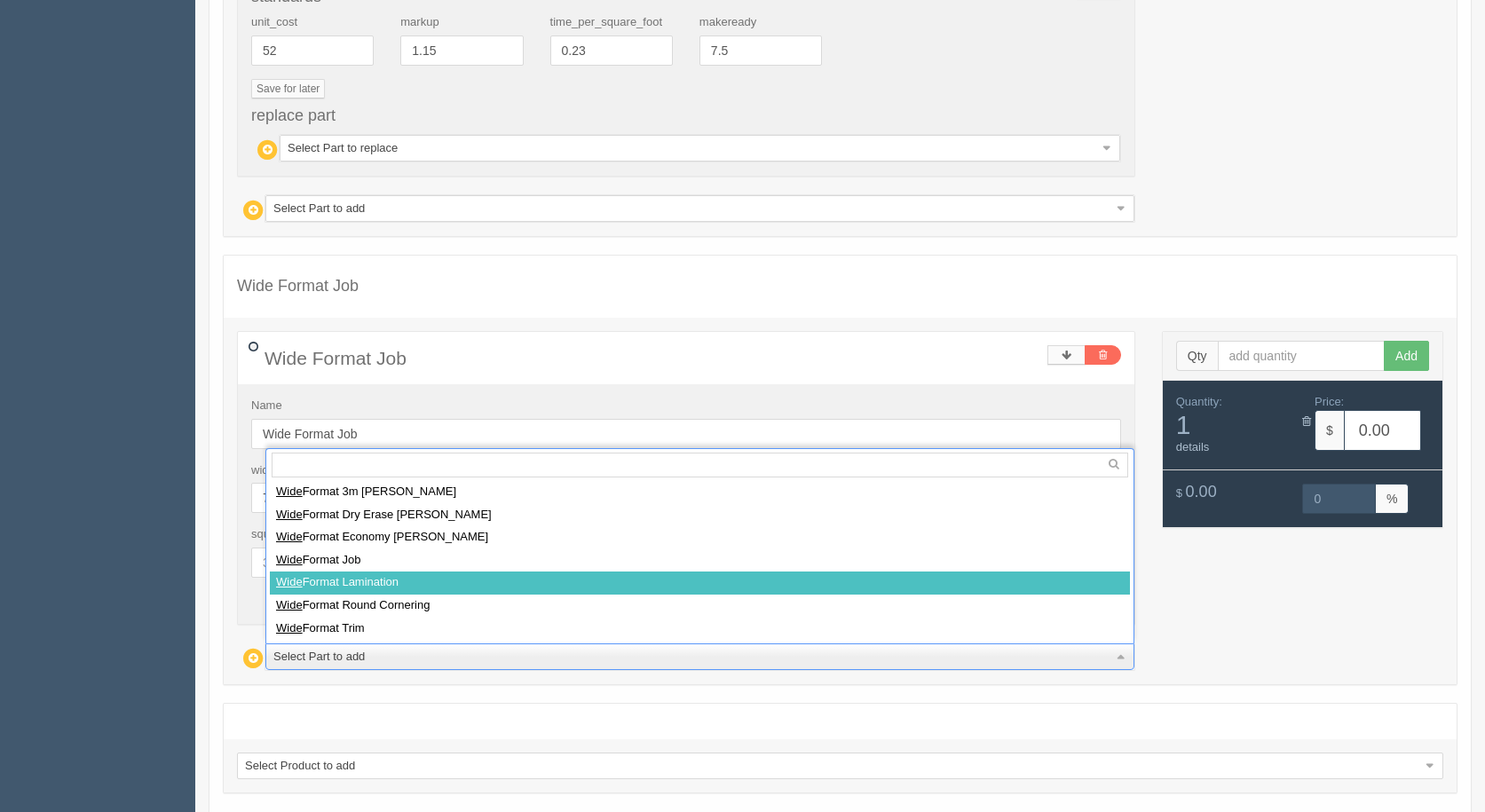
select select
type input "64.11"
type input "15.00"
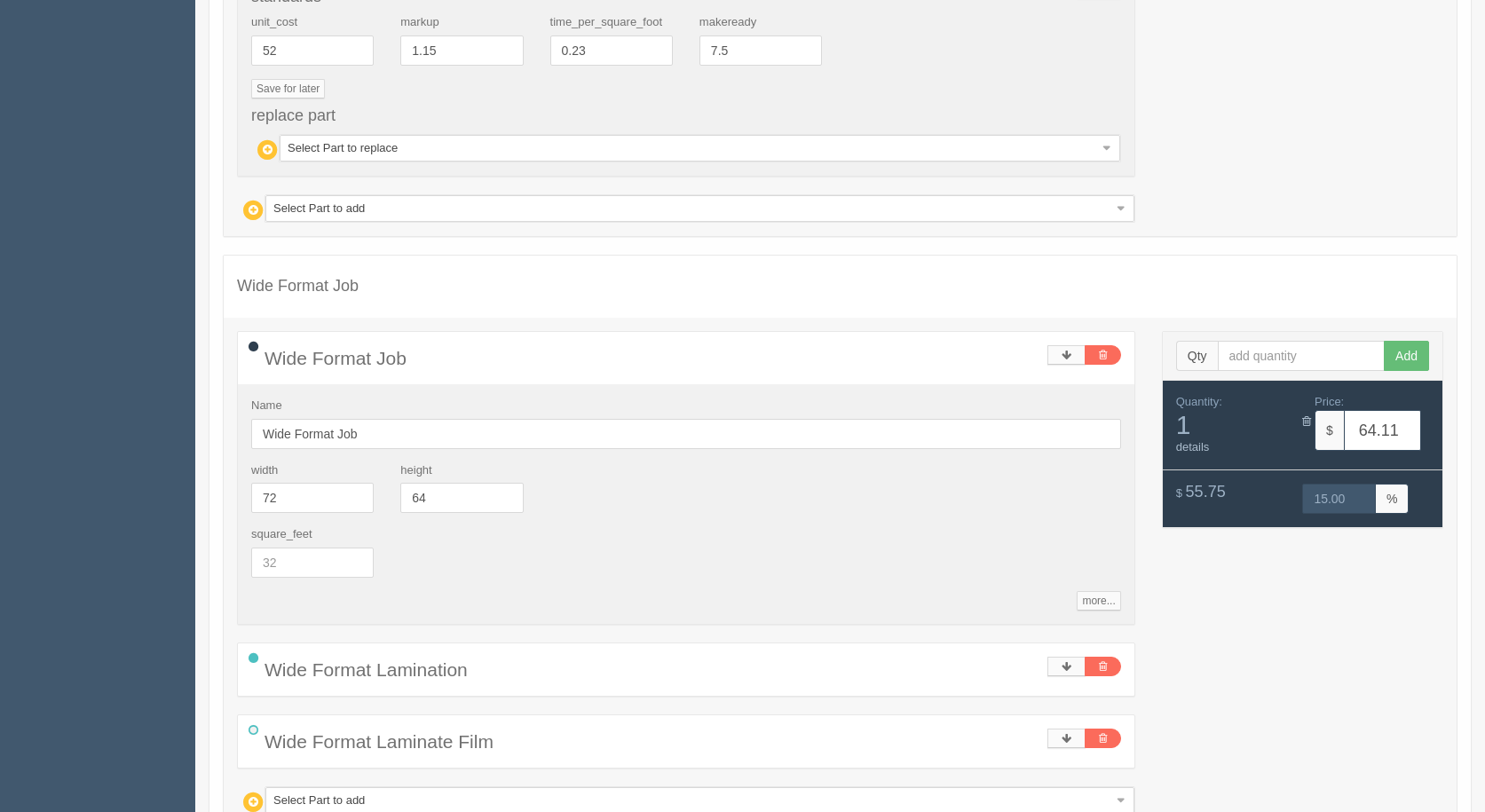
type input "w"
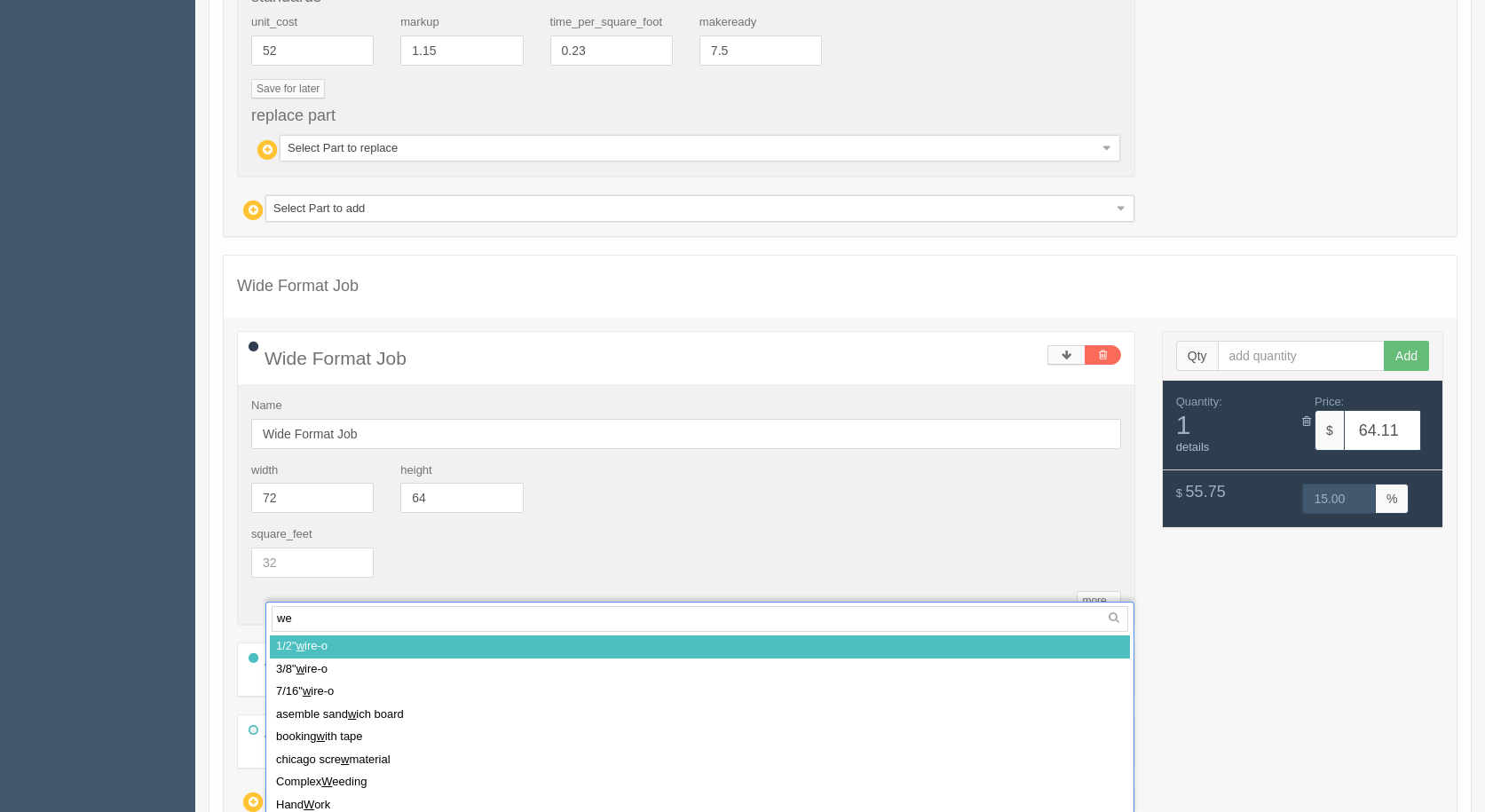
type input "wee"
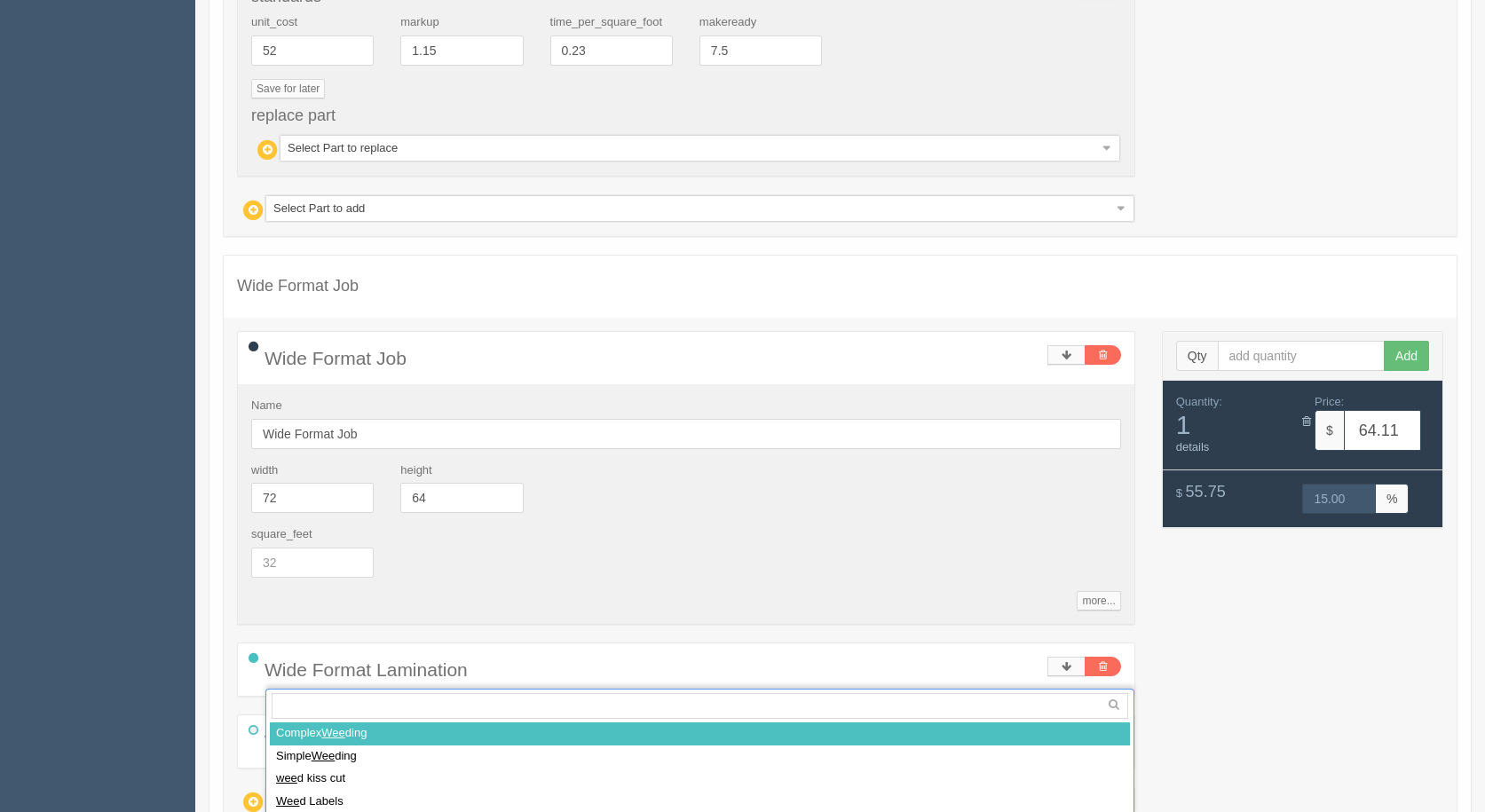
select select
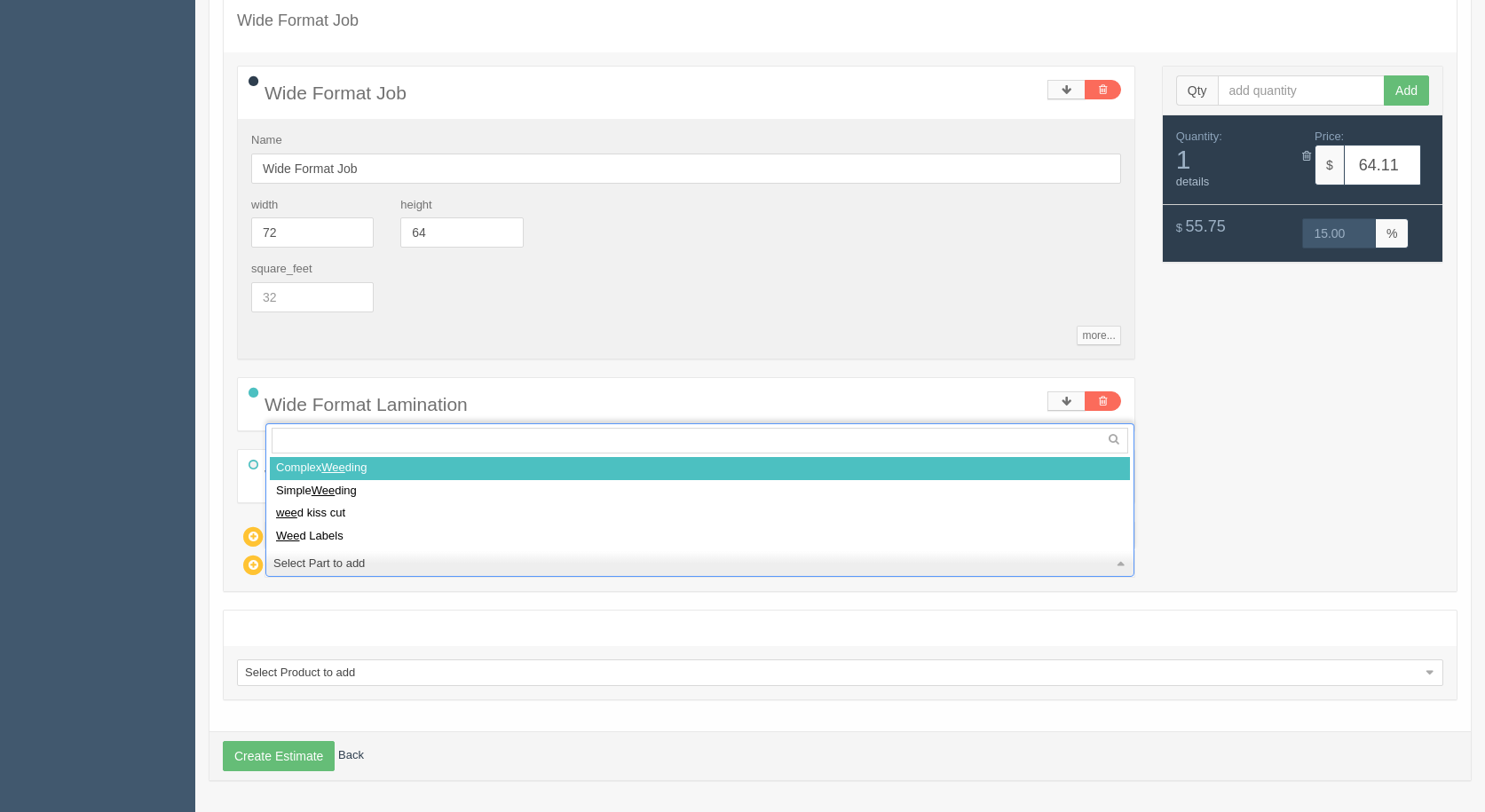
type input "127.90"
type input "15.01"
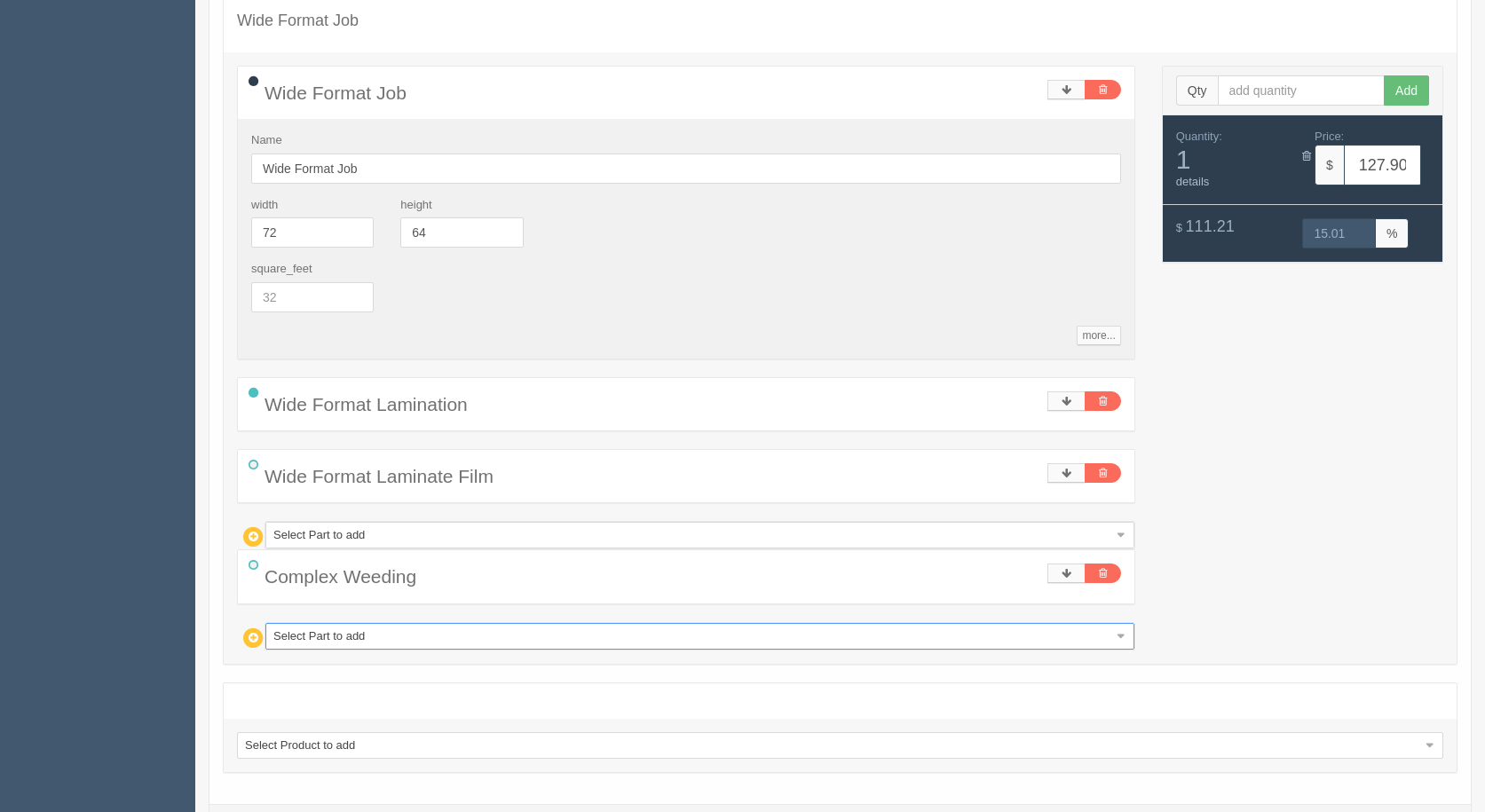
type input "m"
type input "ma"
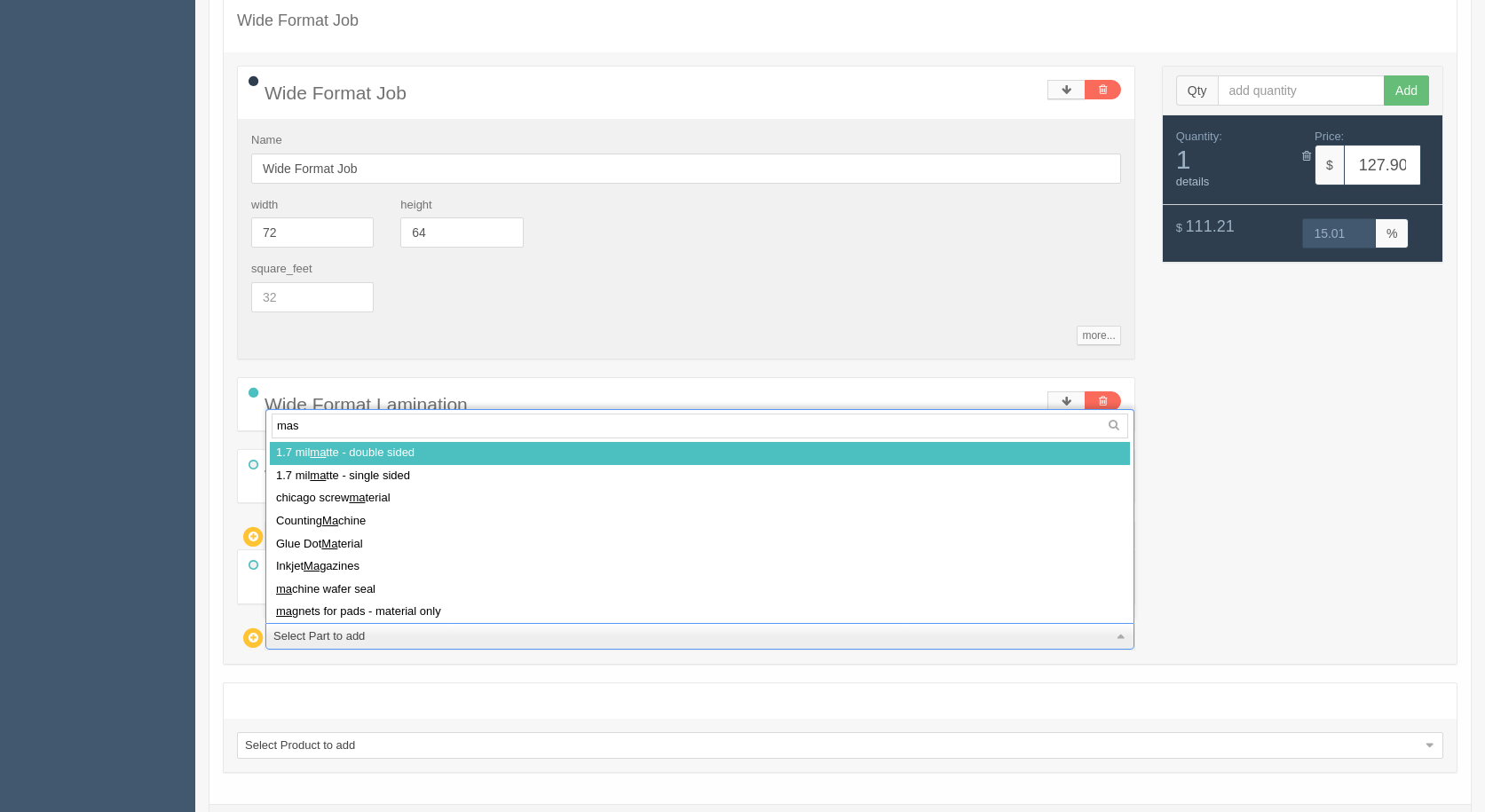
type input "mask"
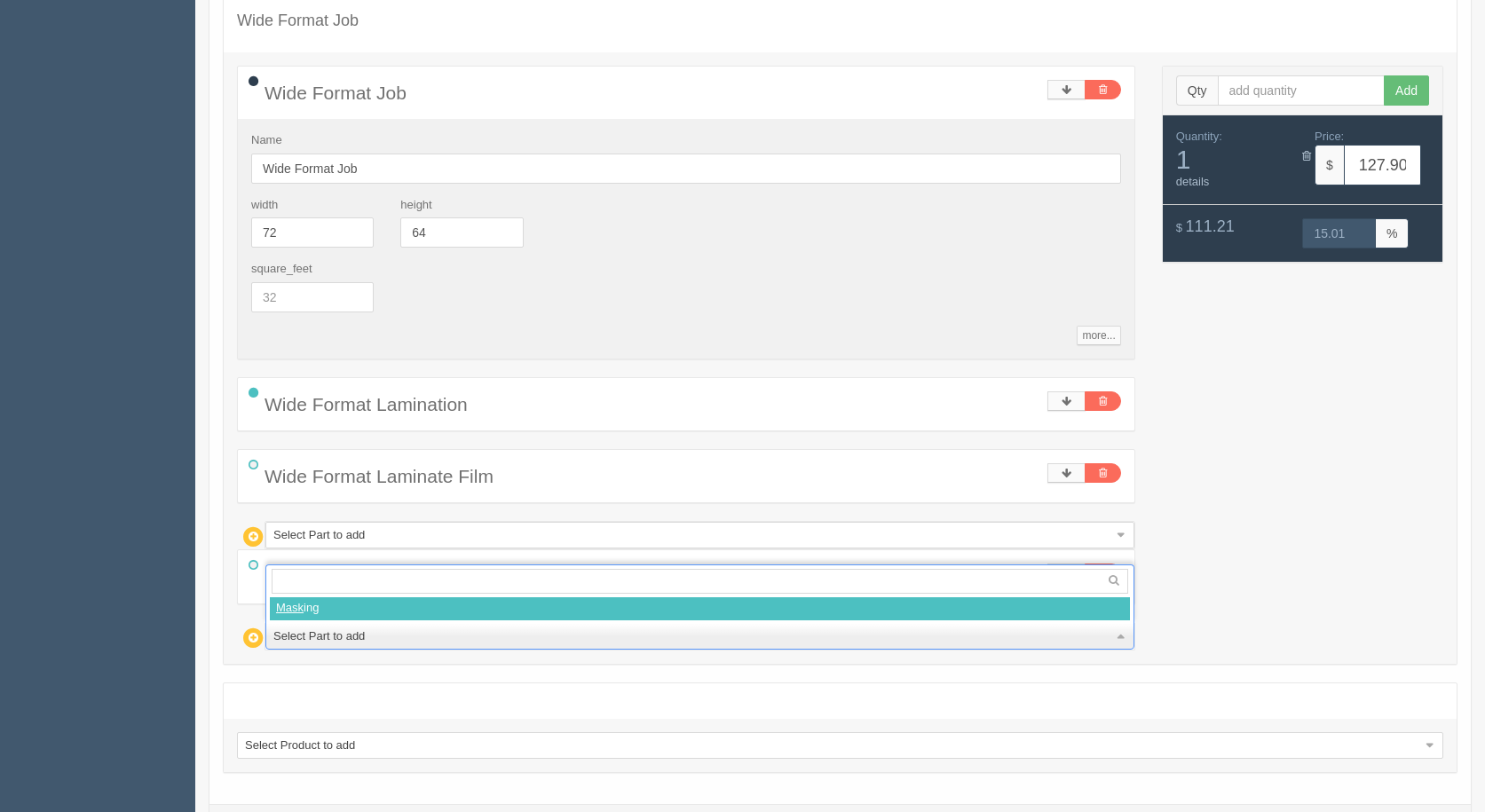
select select
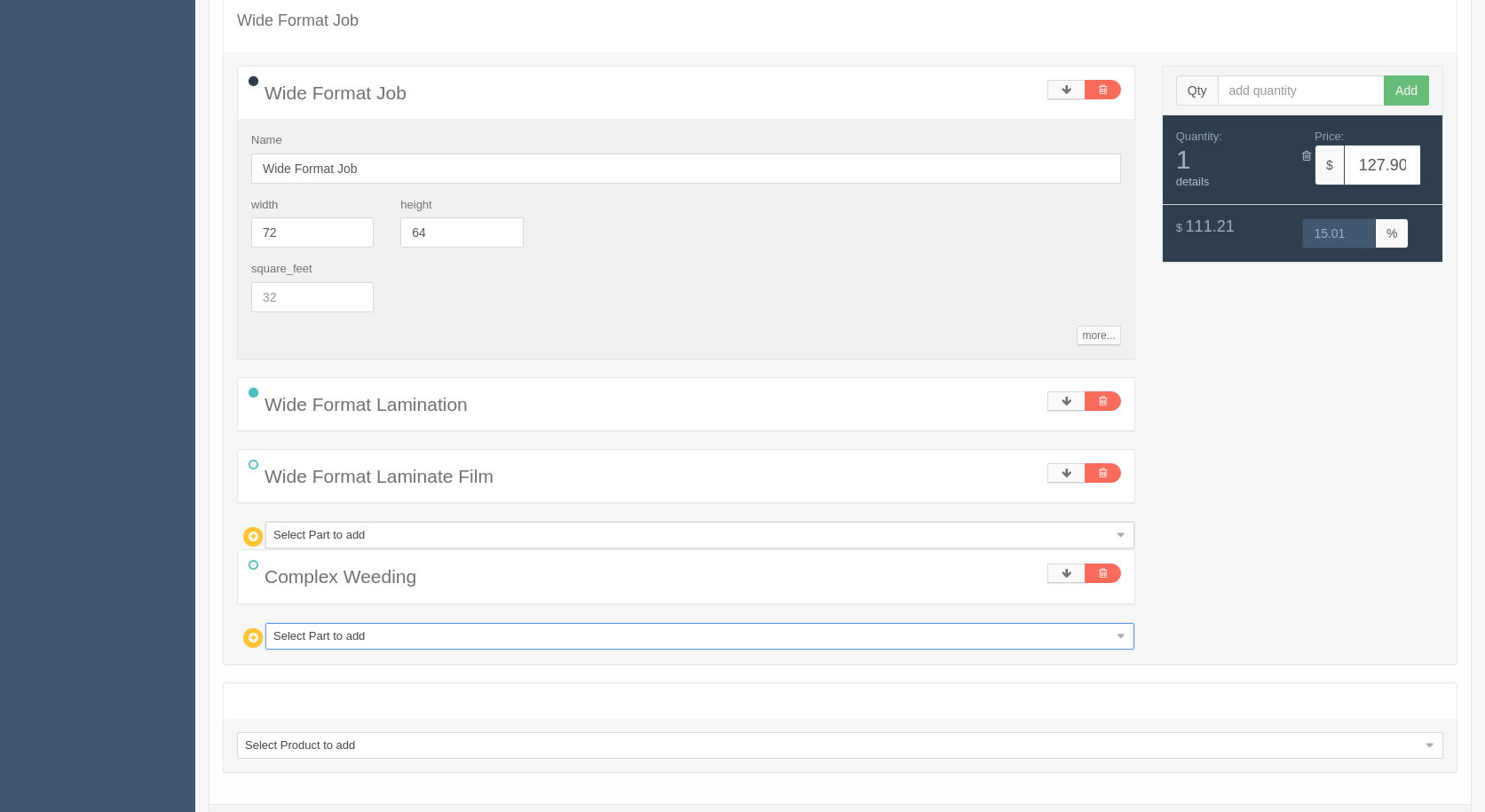
type input "150.18"
type input "15.00"
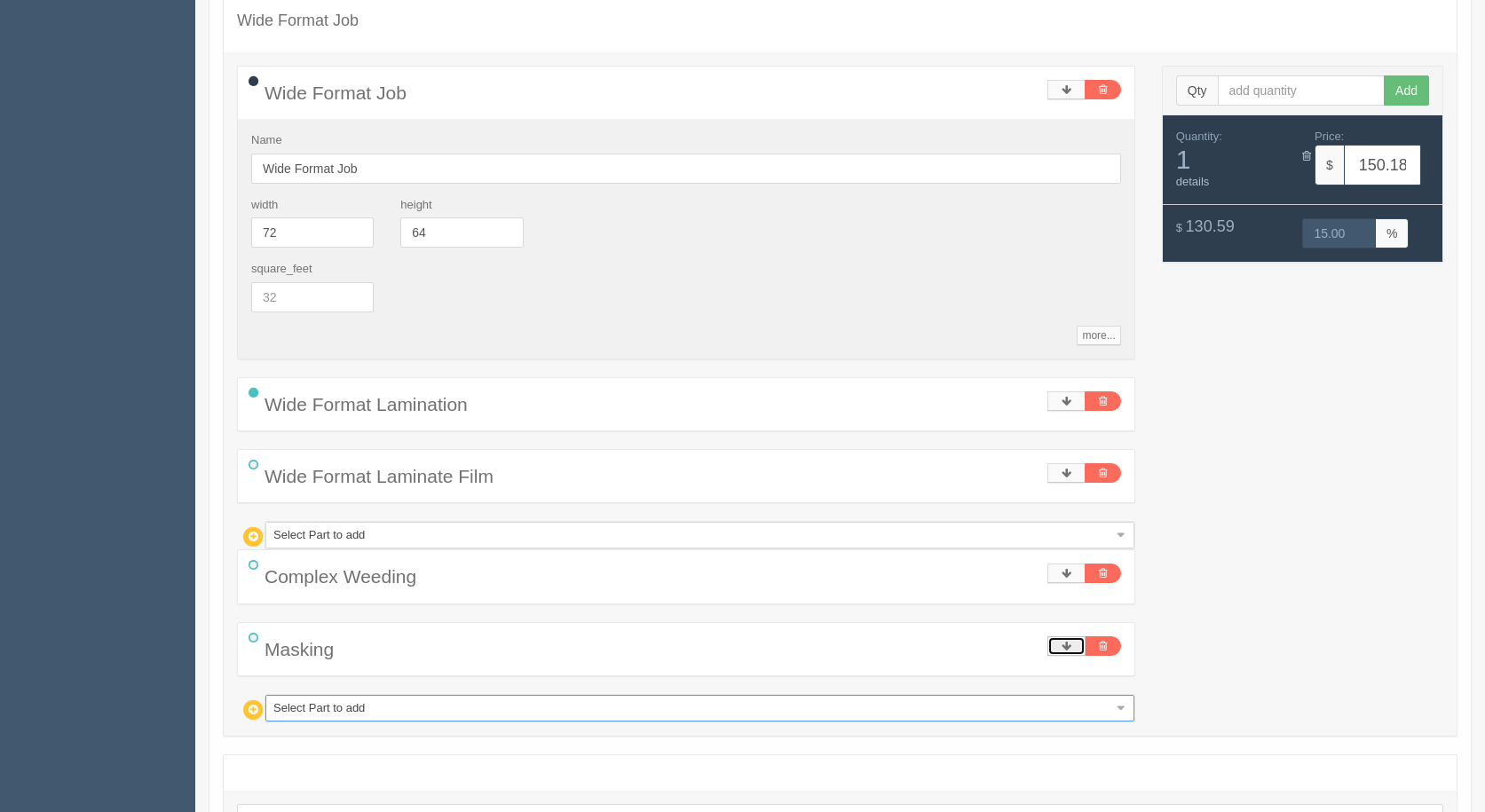
click at [1068, 642] on icon at bounding box center [1066, 646] width 9 height 10
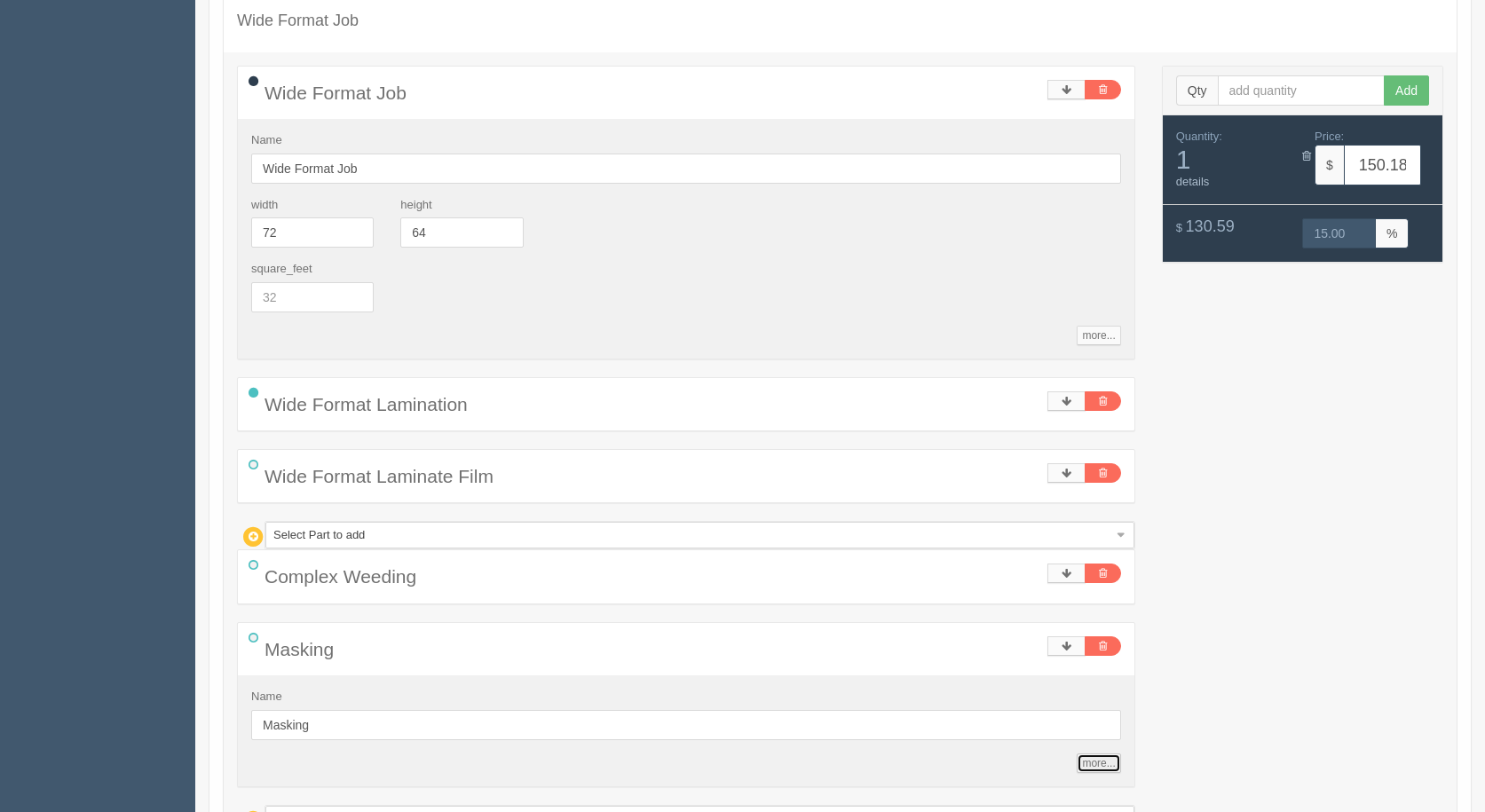
click at [1099, 769] on link "more..." at bounding box center [1098, 763] width 43 height 20
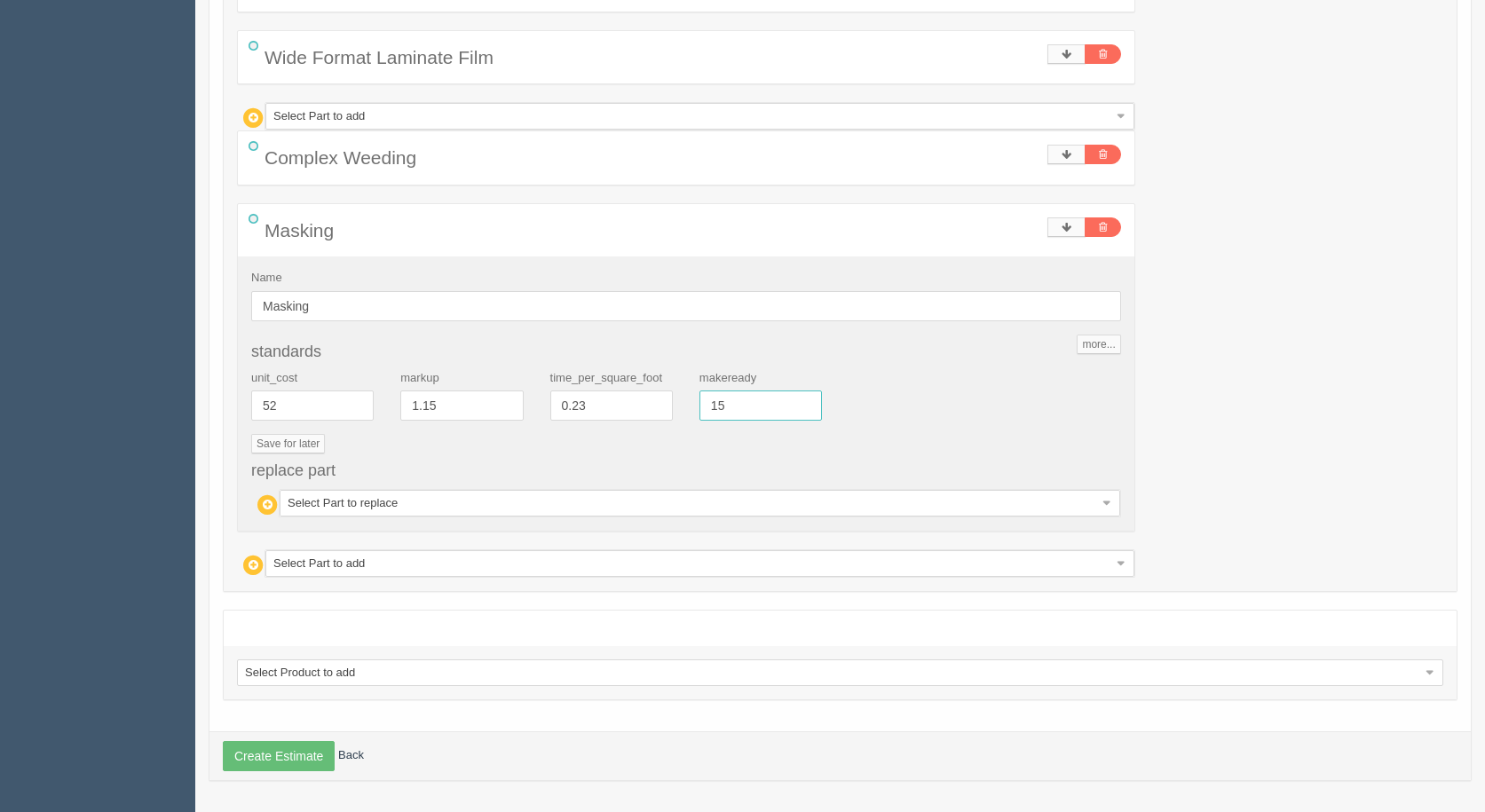
drag, startPoint x: 749, startPoint y: 410, endPoint x: 581, endPoint y: 375, distance: 171.6
click at [581, 375] on div "unit_cost 52 markup 1.15 time_per_square_foot 0.23 makeready 15" at bounding box center [685, 402] width 896 height 65
type input "7.5"
type input "142.71"
type input "15.01"
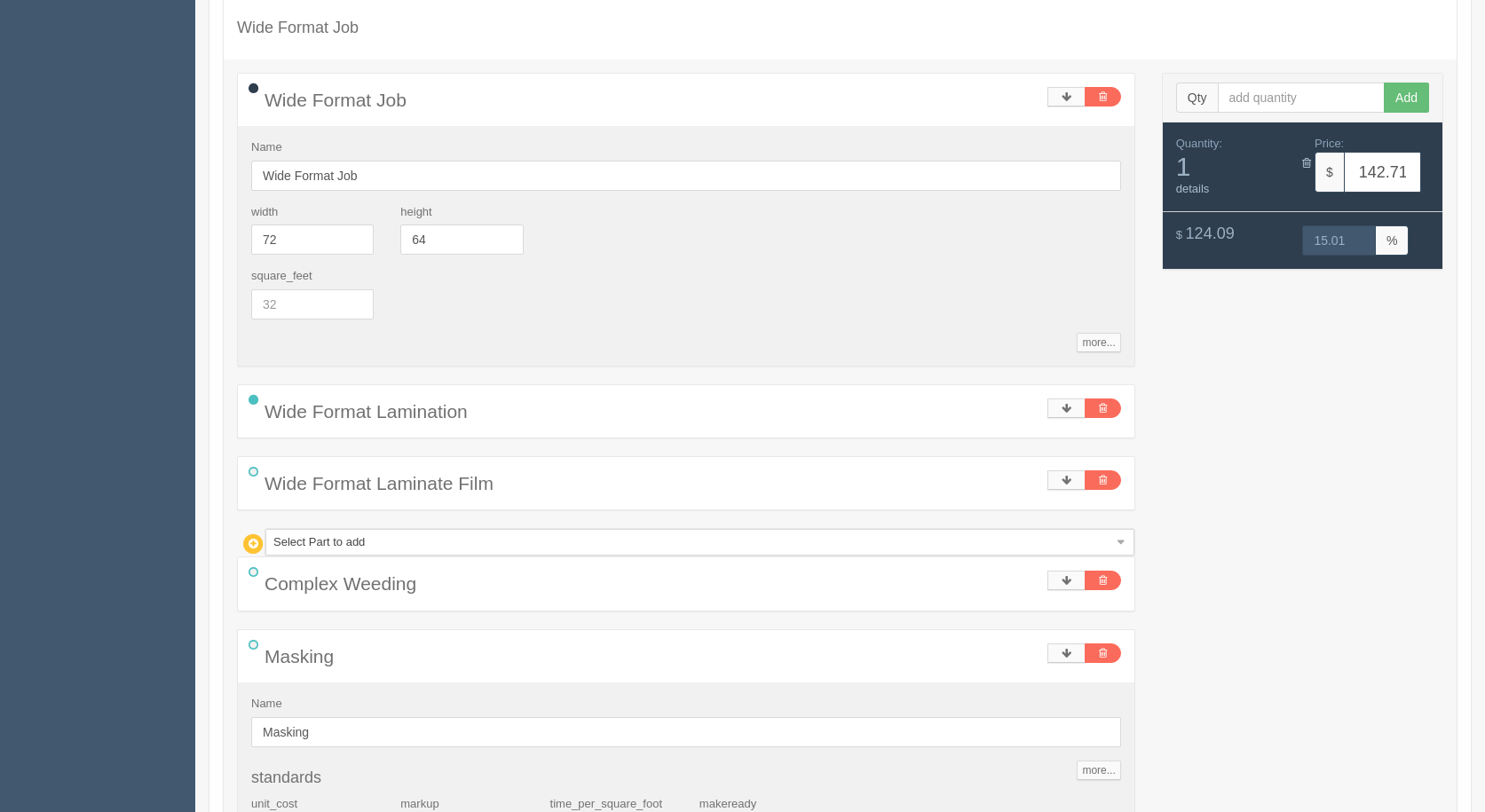
scroll to position [1303, 0]
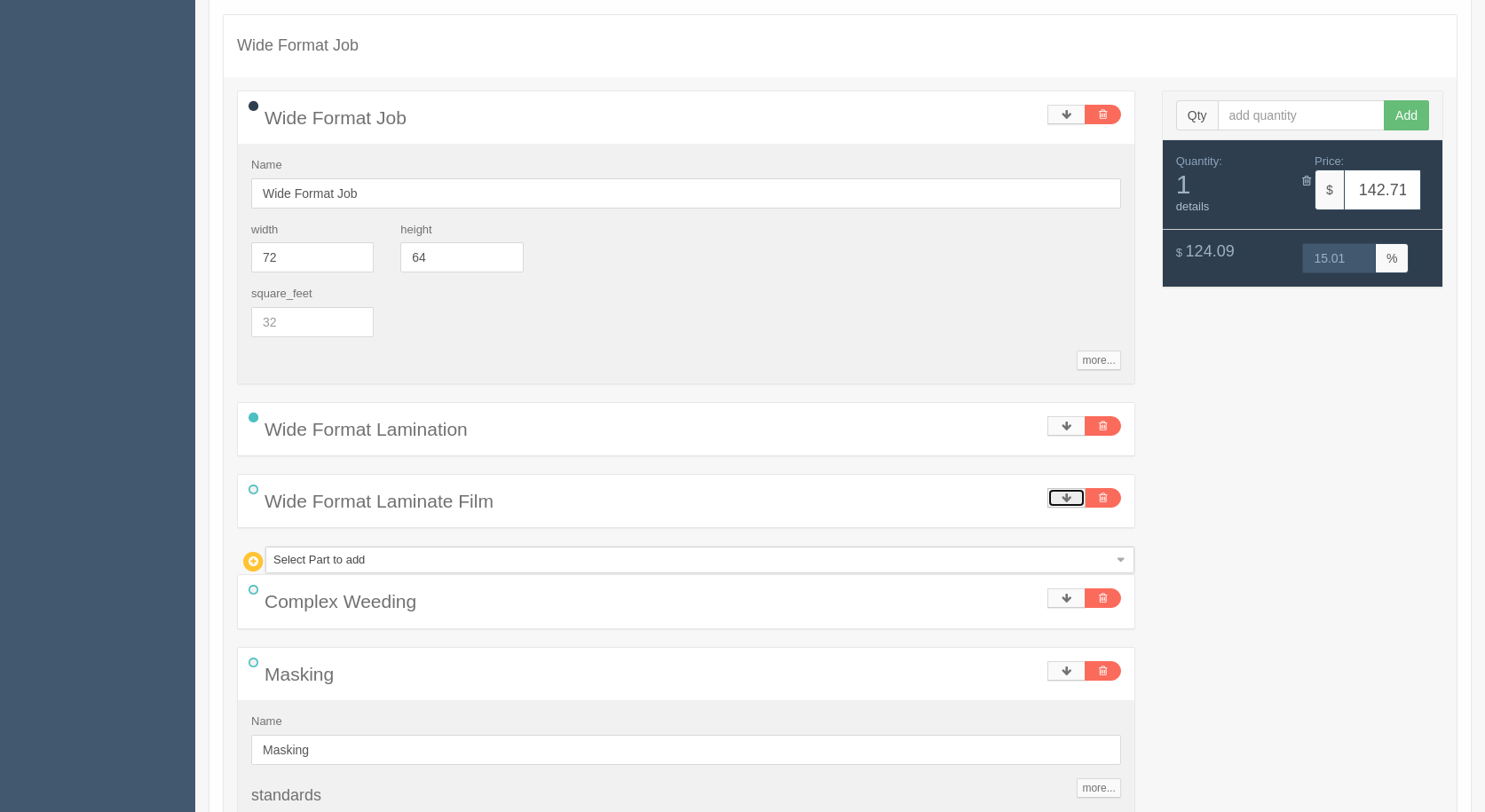
click at [1067, 497] on icon at bounding box center [1066, 498] width 9 height 10
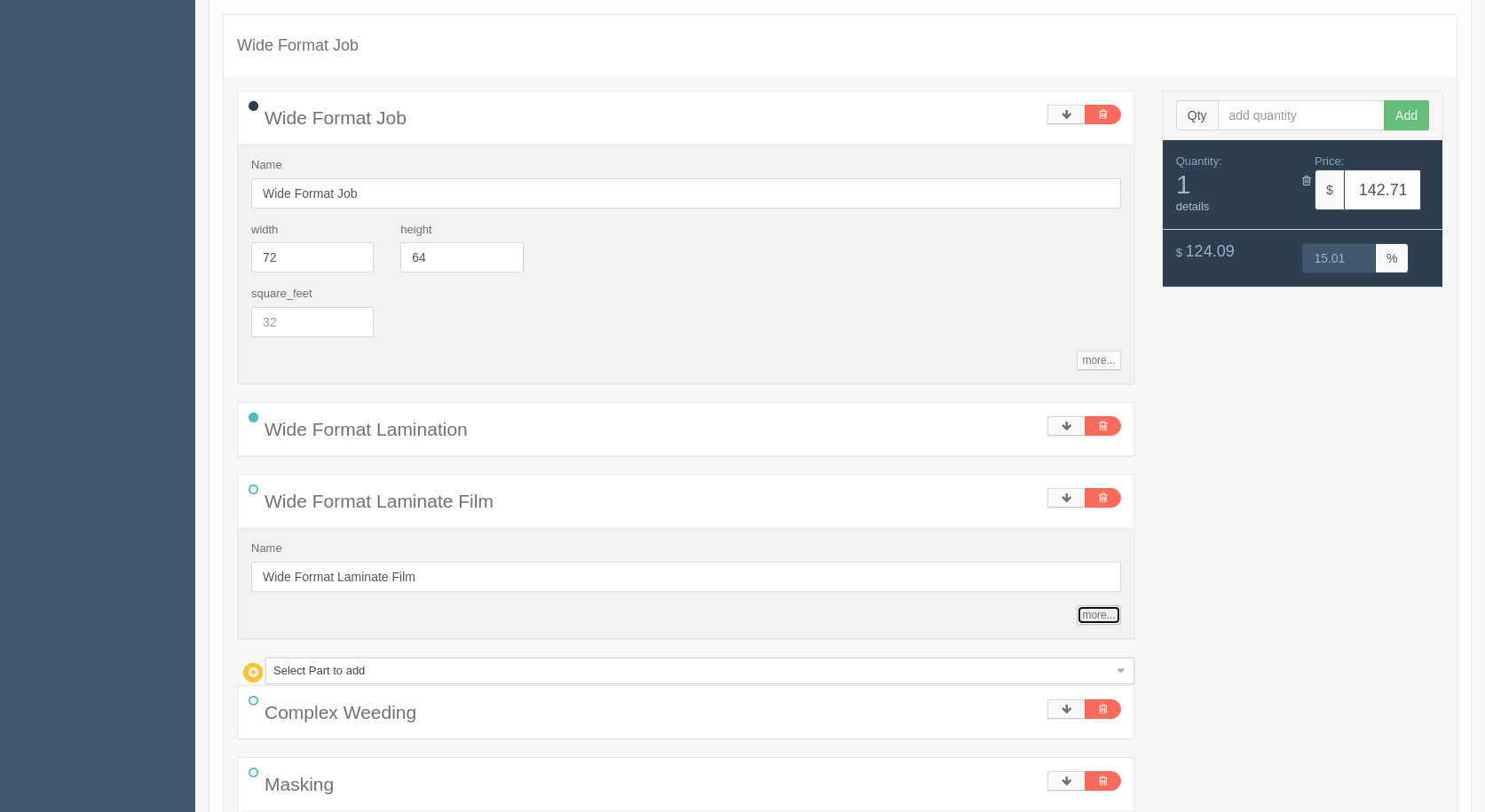
click at [1091, 612] on link "more..." at bounding box center [1098, 615] width 43 height 20
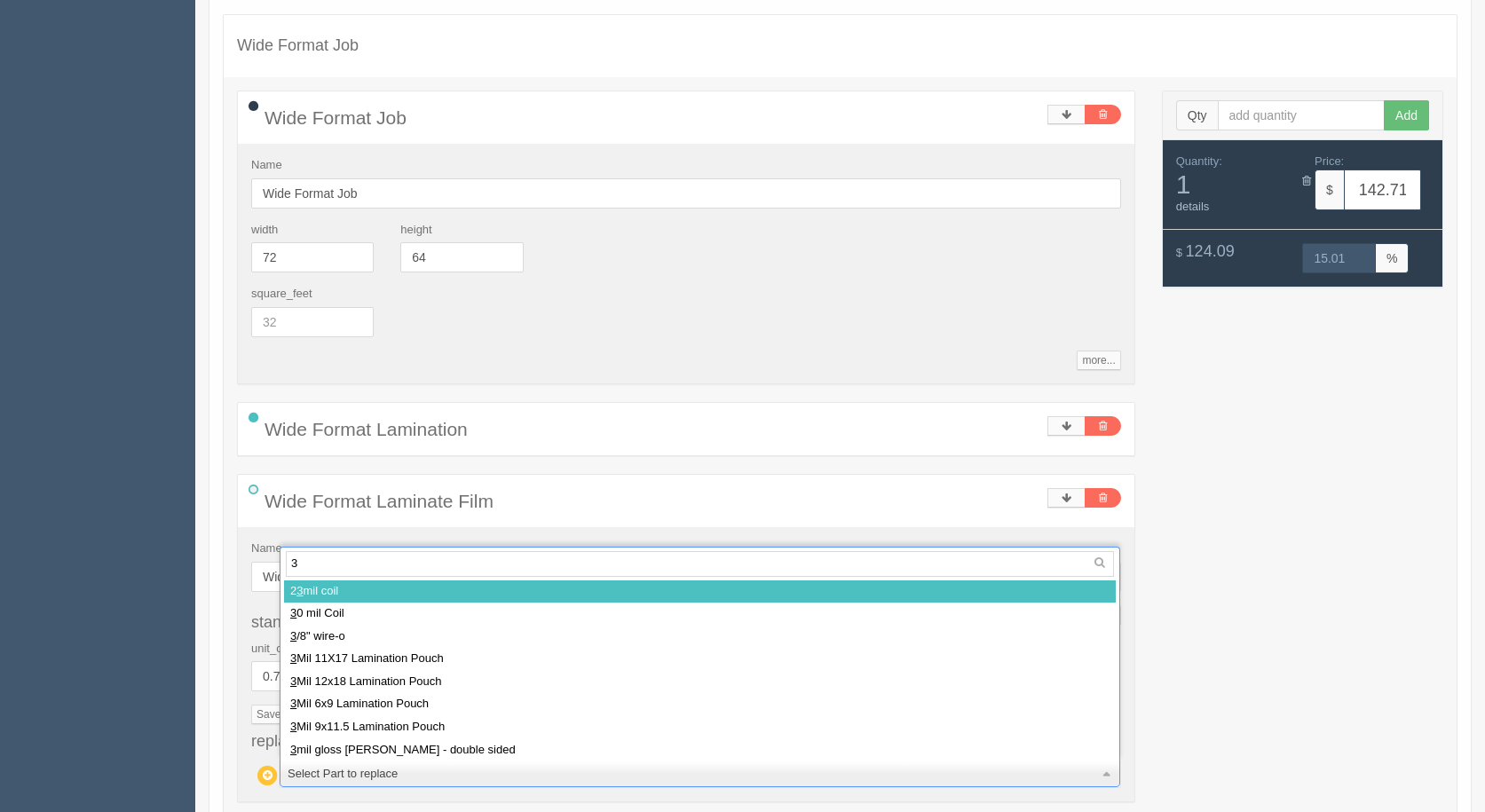
type input "3m"
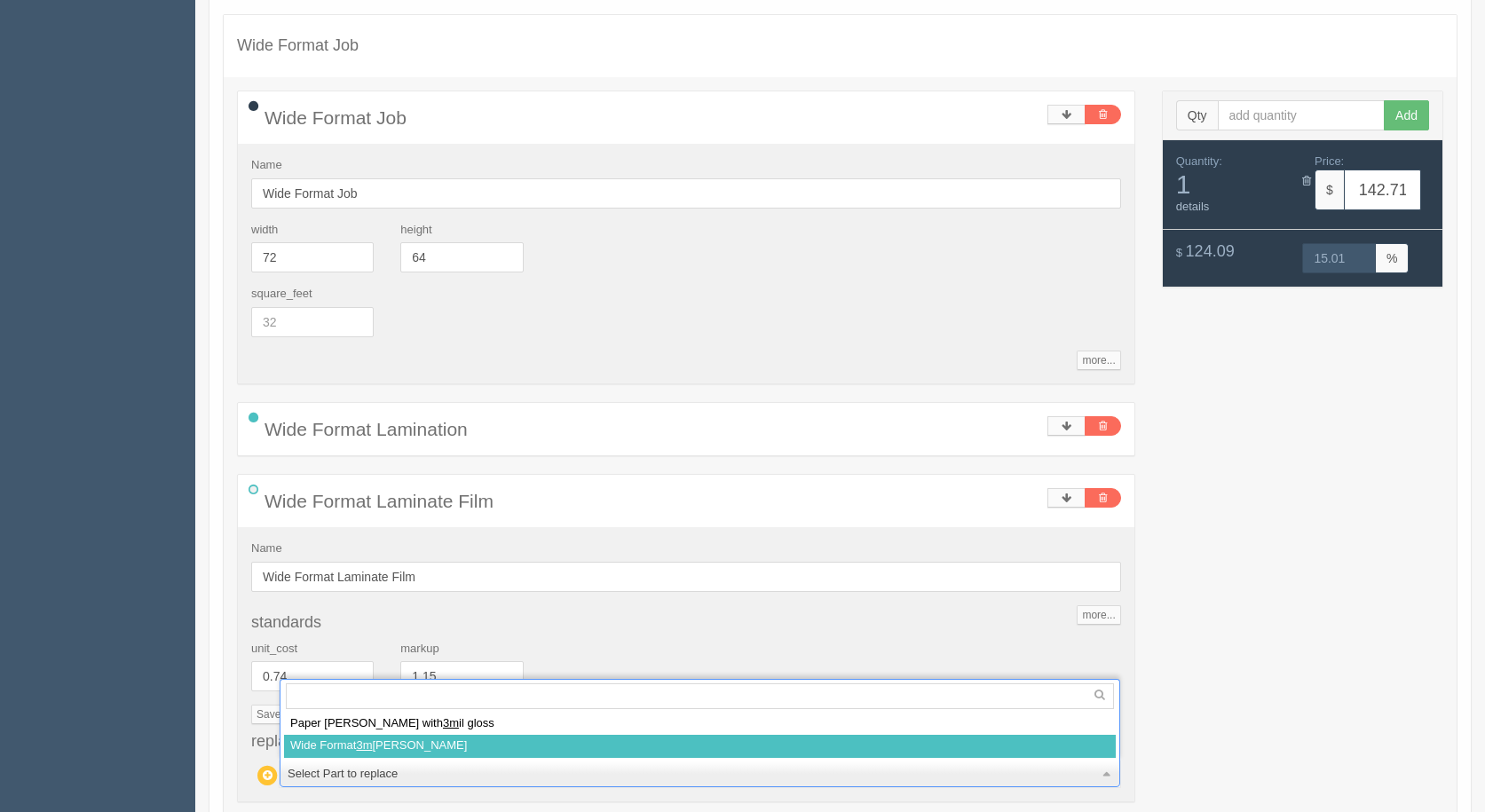
select select
type input "157.43"
type input "15.00"
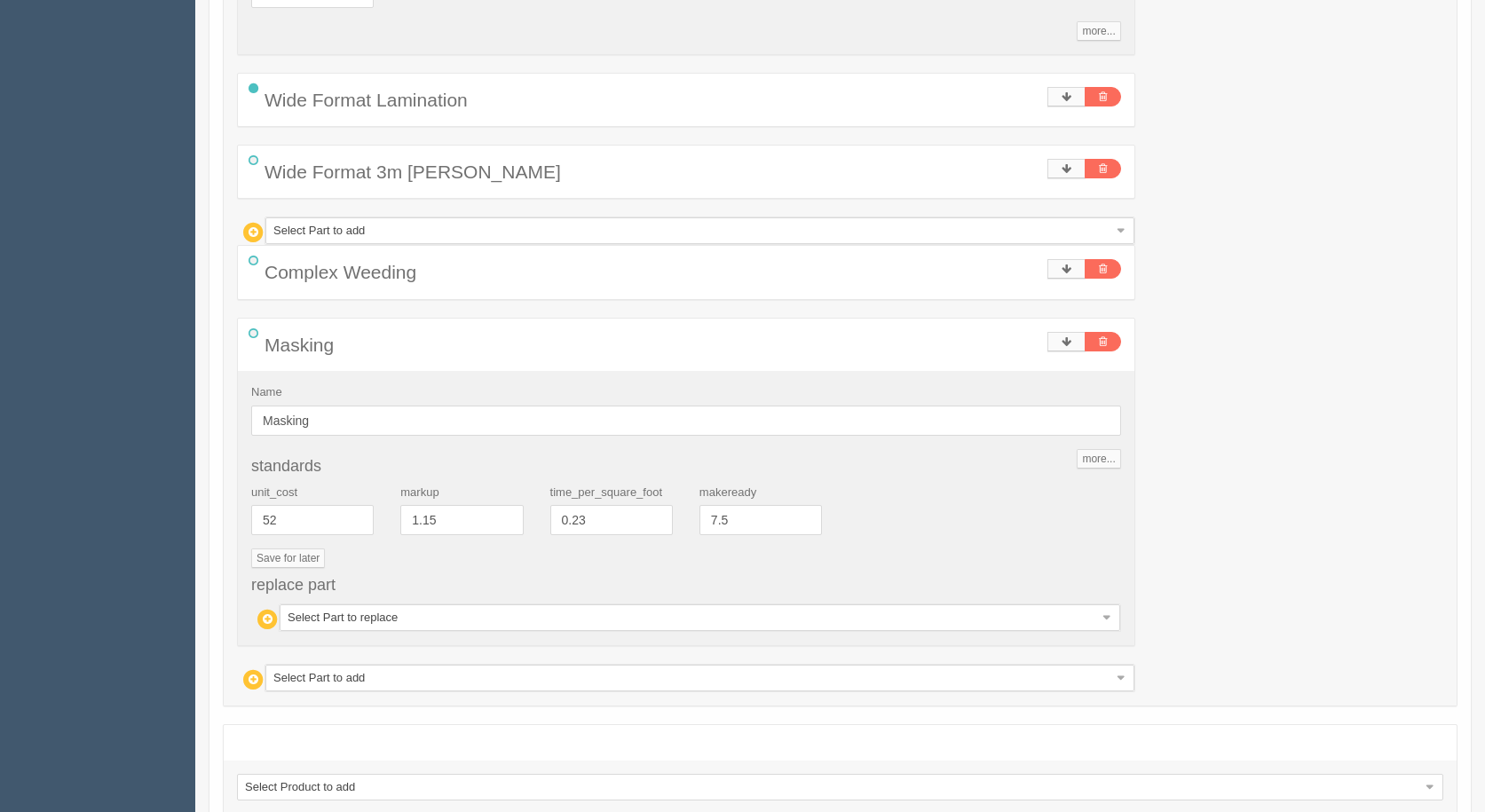
scroll to position [1747, 0]
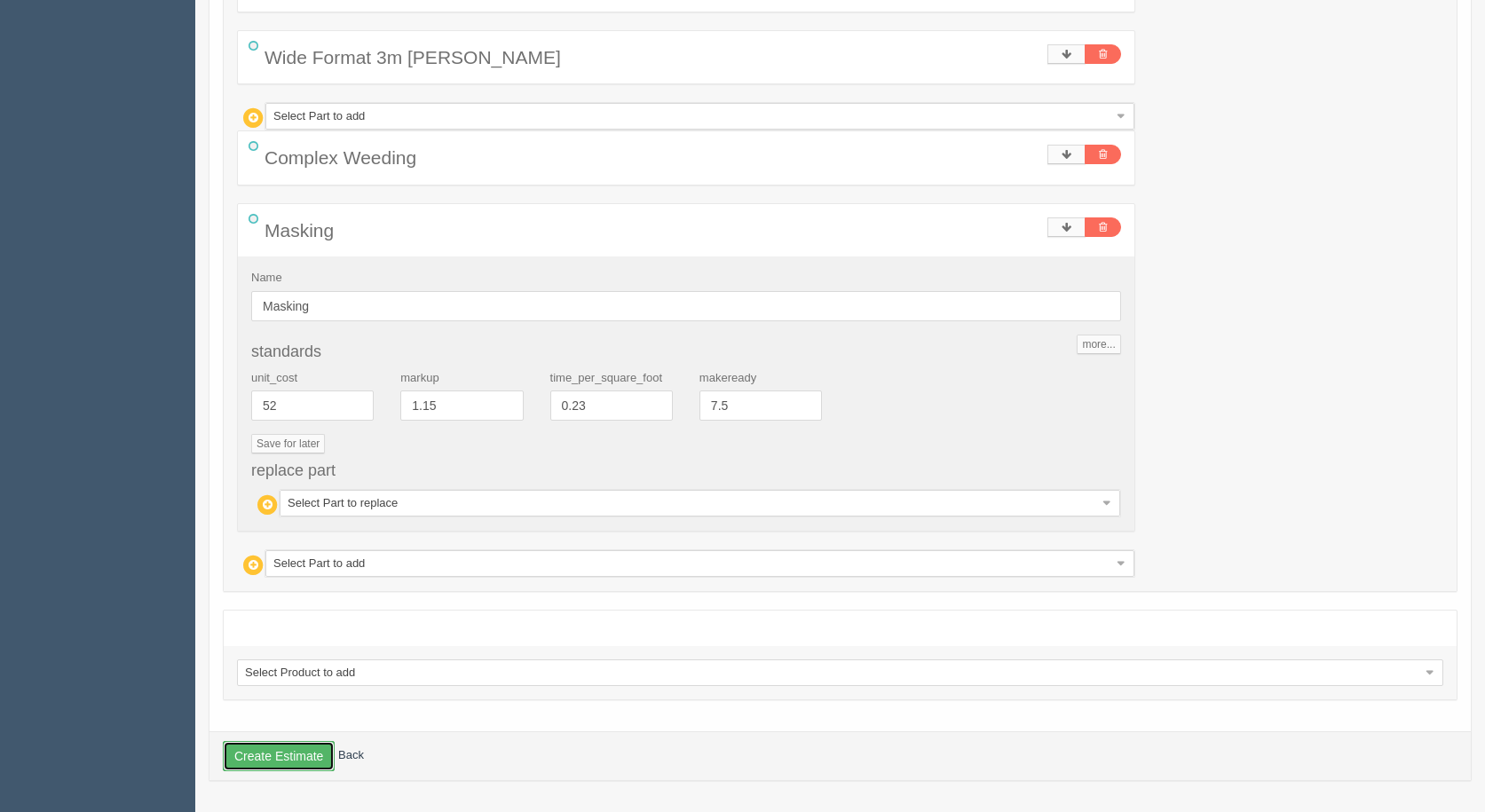
click at [275, 764] on button "Create Estimate" at bounding box center [278, 756] width 112 height 30
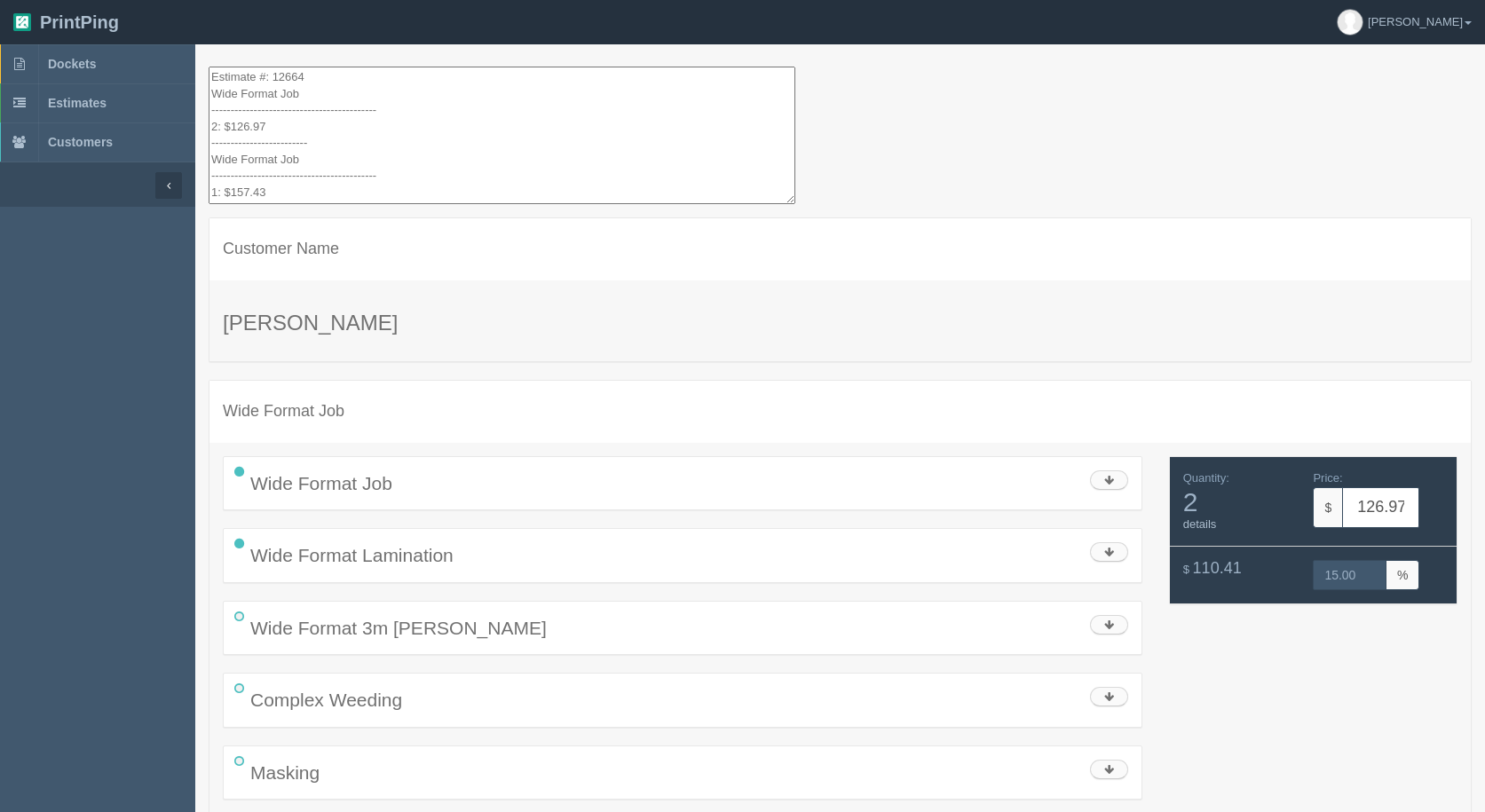
drag, startPoint x: 284, startPoint y: 182, endPoint x: 83, endPoint y: -77, distance: 327.8
click at [83, 0] on html "PrintPing Gerry Administration Edit account ( info@allrushbindery.com ) Logout …" at bounding box center [742, 674] width 1485 height 1348
